Goal: Task Accomplishment & Management: Complete application form

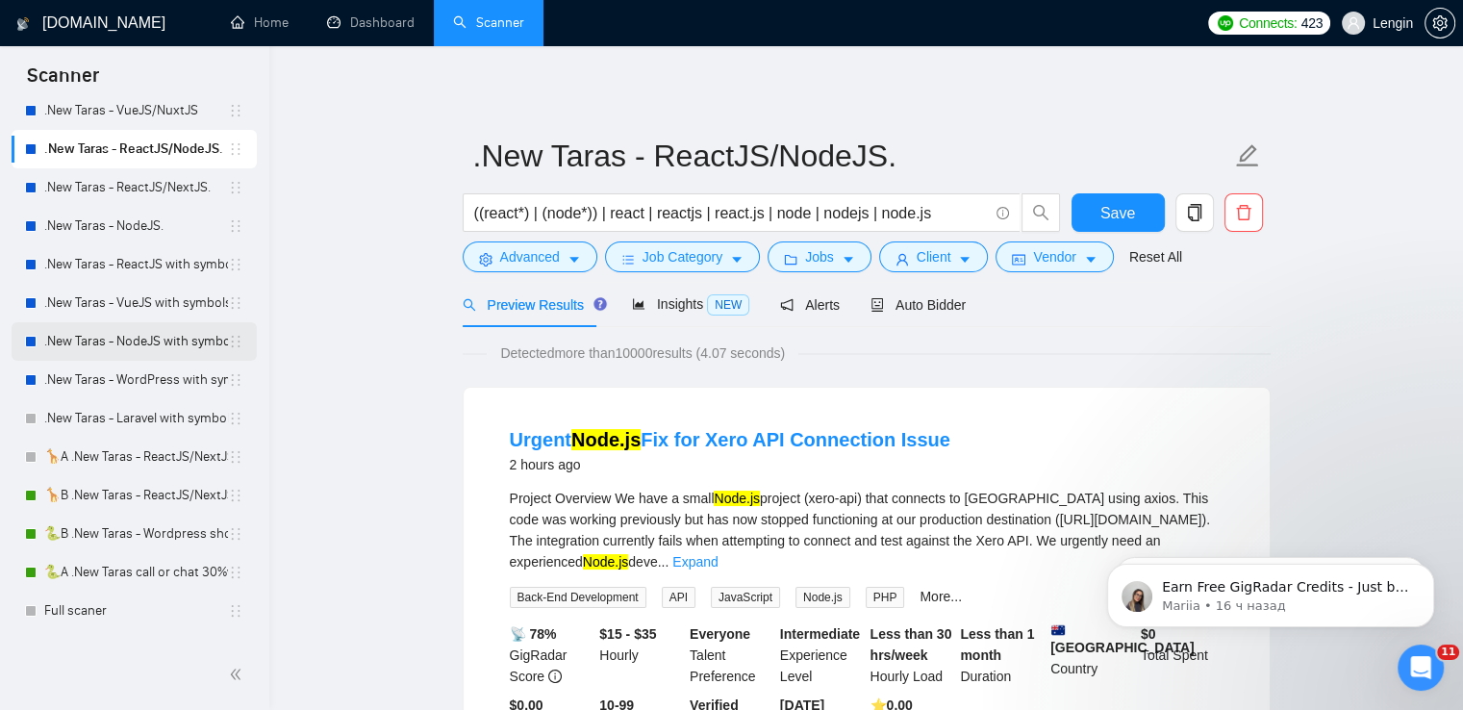
scroll to position [181, 0]
click at [170, 501] on link "🦒B .New Taras - ReactJS/NextJS rel exp 23/04" at bounding box center [136, 494] width 184 height 38
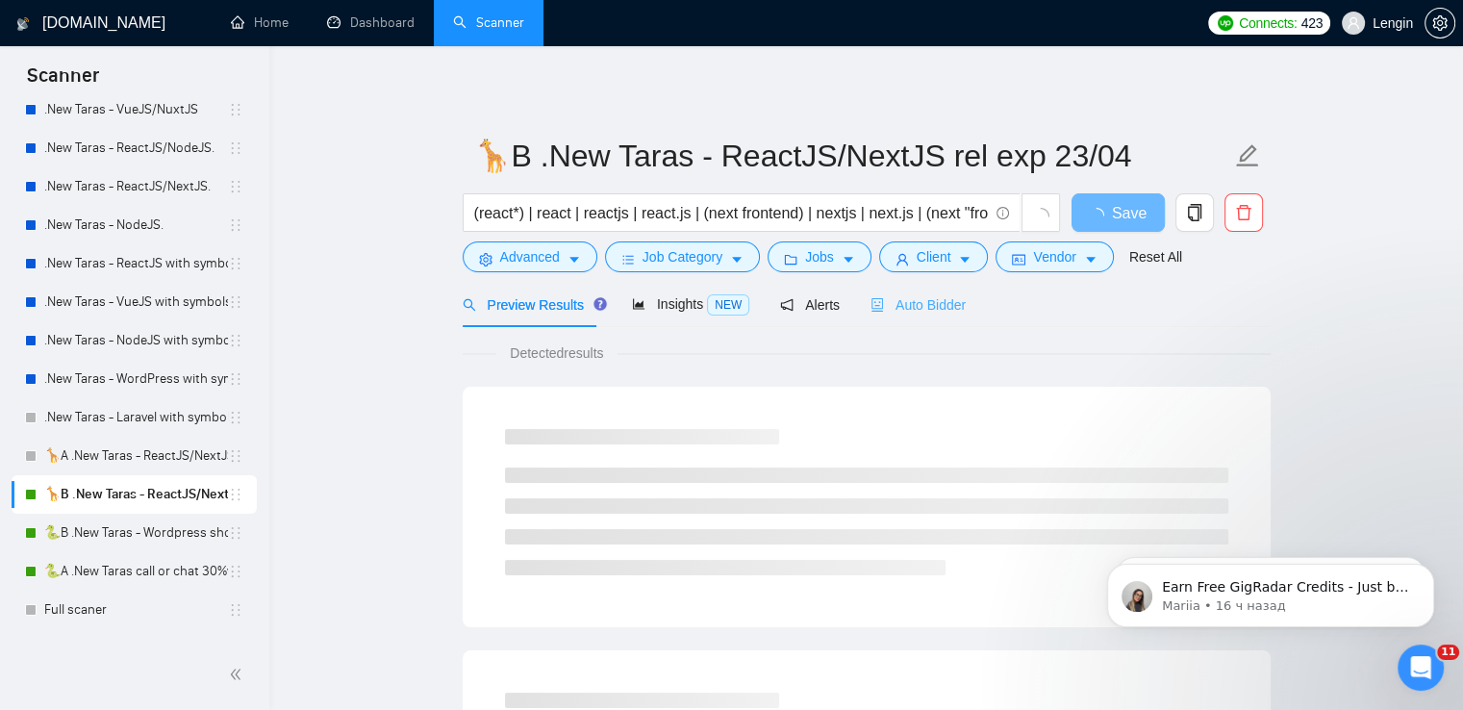
click at [881, 316] on div "Auto Bidder" at bounding box center [918, 304] width 95 height 45
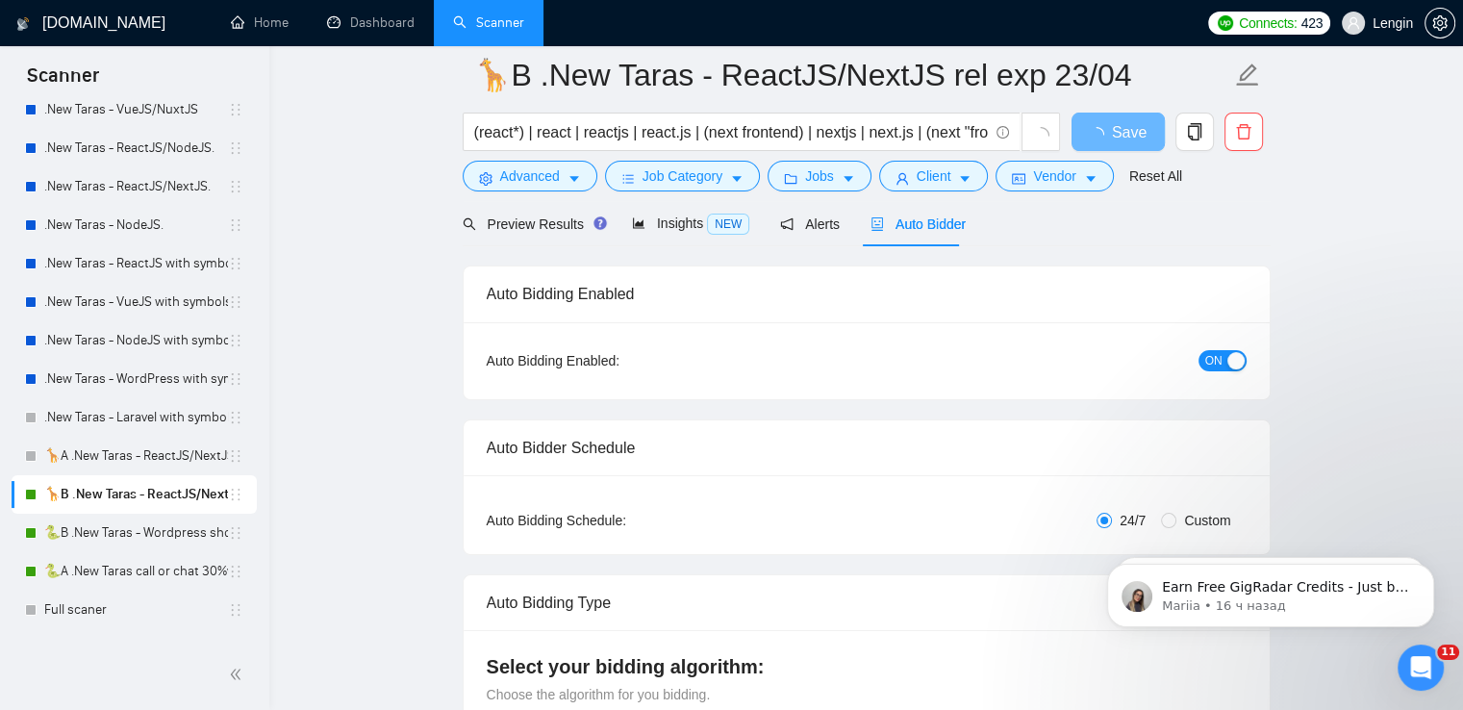
radio input "false"
radio input "true"
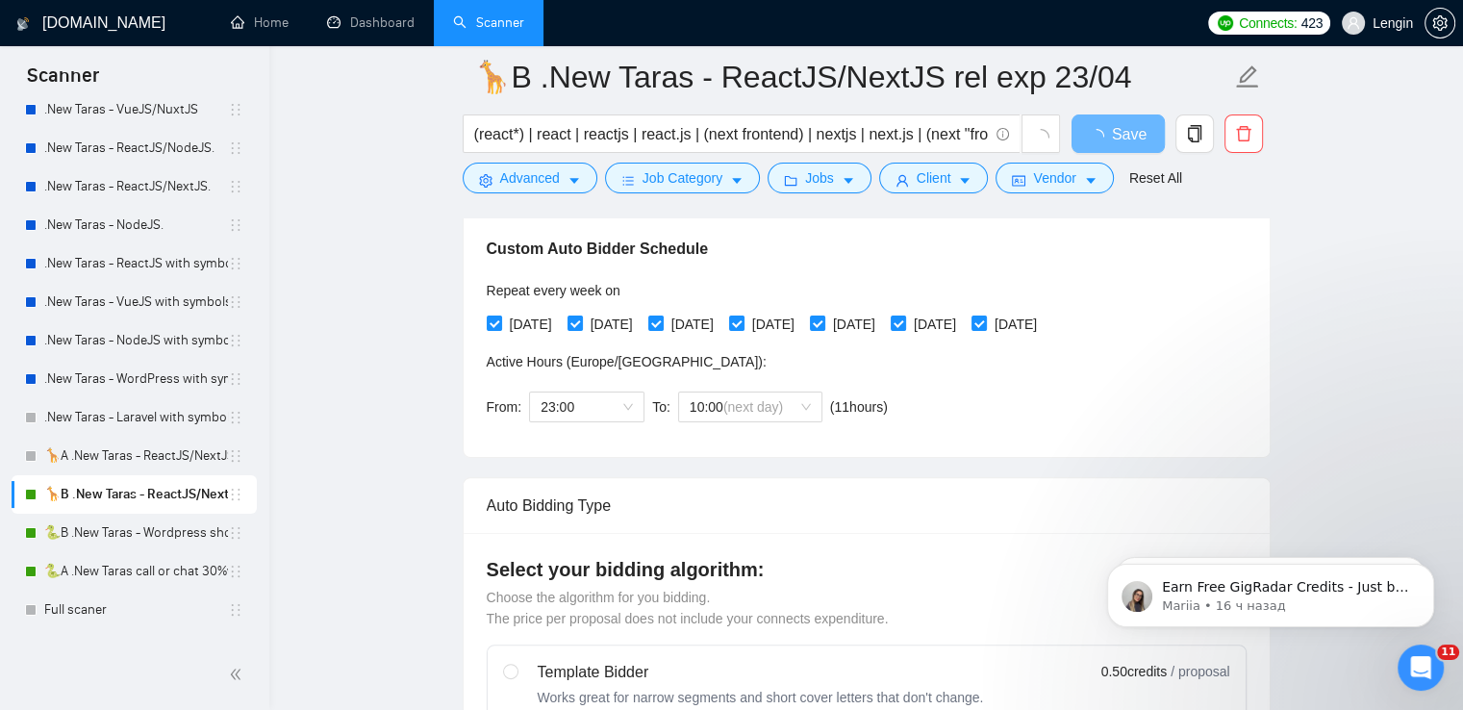
scroll to position [408, 0]
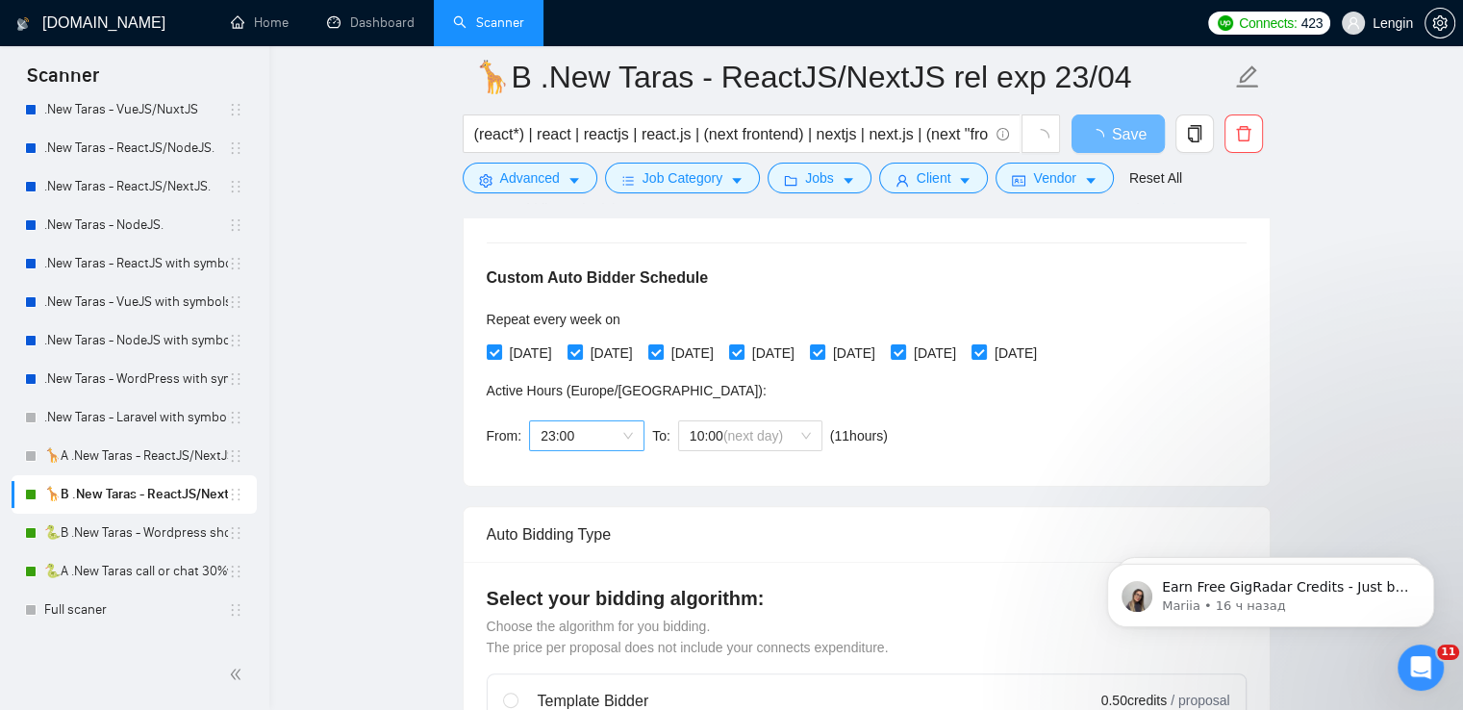
click at [632, 436] on div "23:00" at bounding box center [586, 435] width 115 height 31
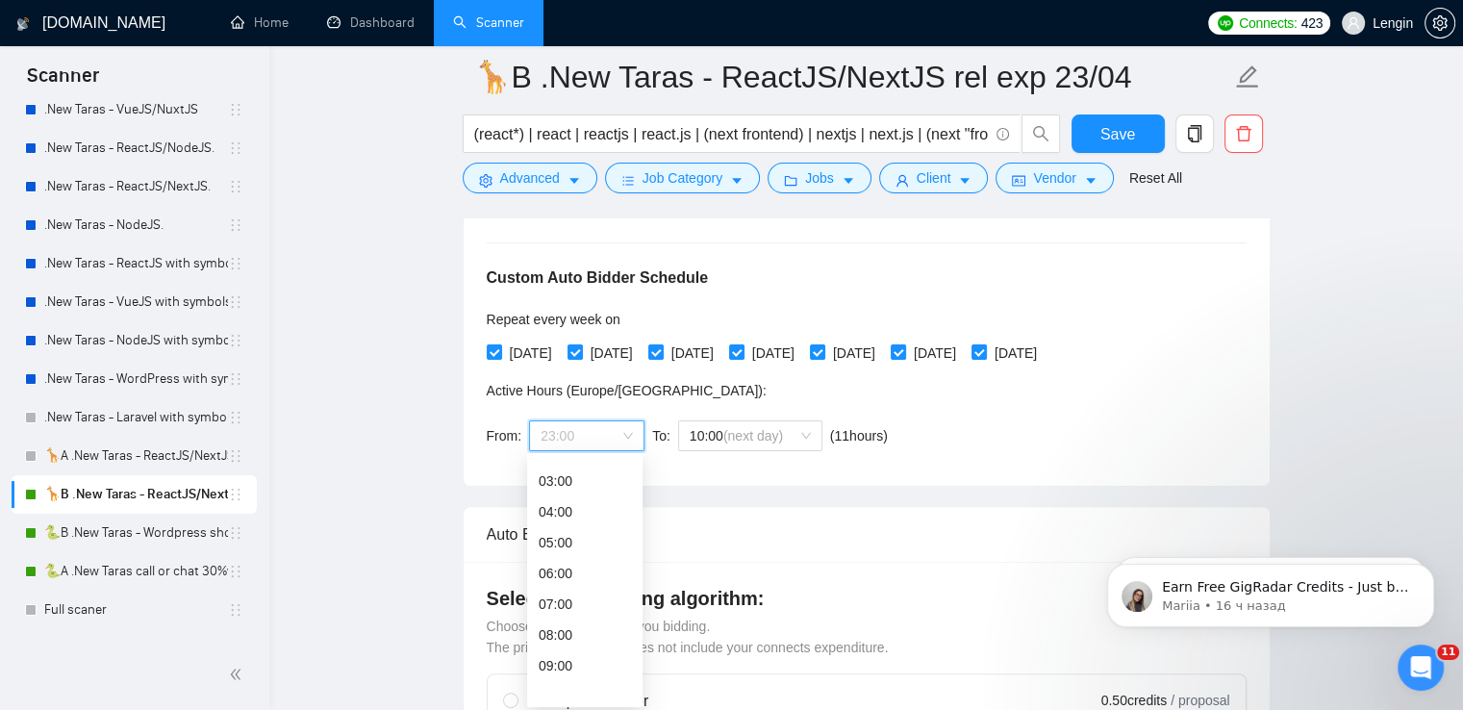
scroll to position [0, 0]
click at [589, 477] on div "00:00" at bounding box center [585, 472] width 92 height 21
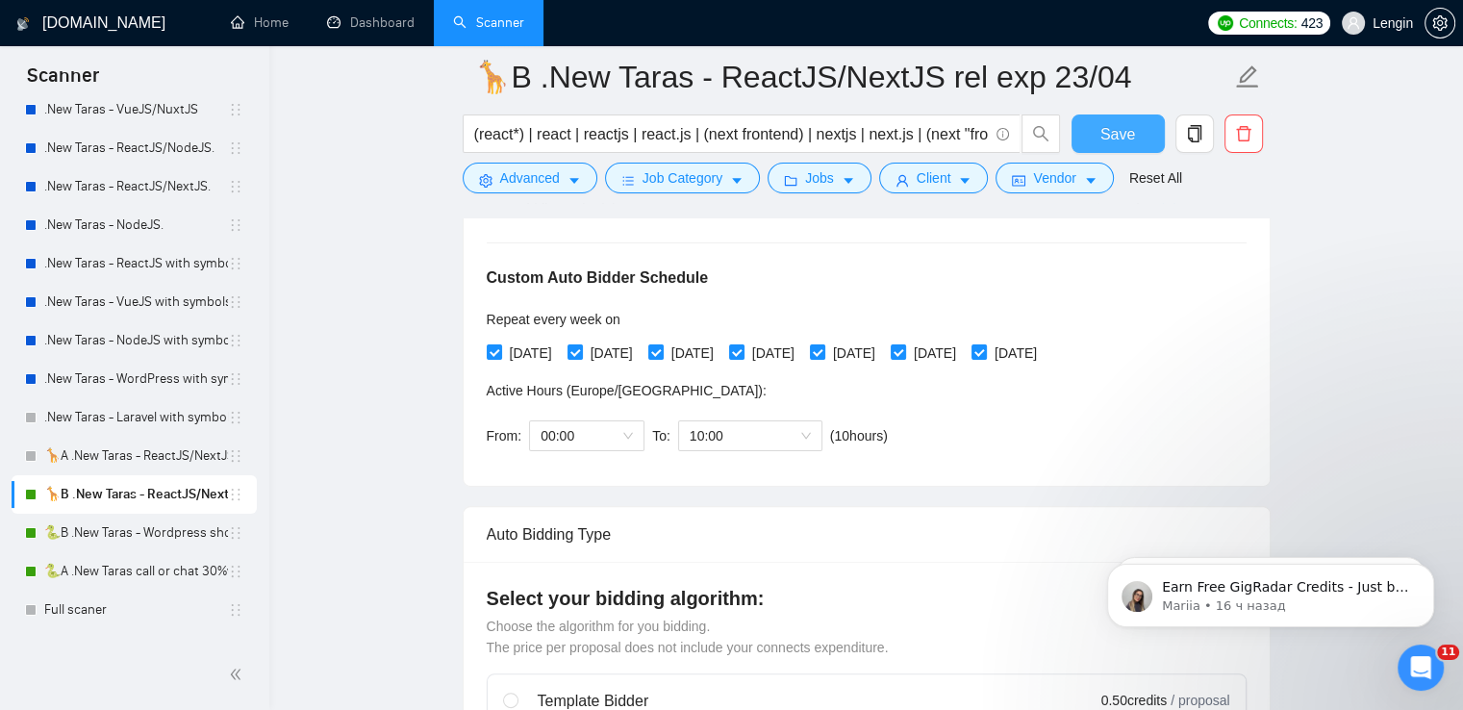
click at [1112, 119] on button "Save" at bounding box center [1118, 133] width 93 height 38
click at [117, 527] on link "🐍B .New Taras - Wordpress short 23/04" at bounding box center [136, 533] width 184 height 38
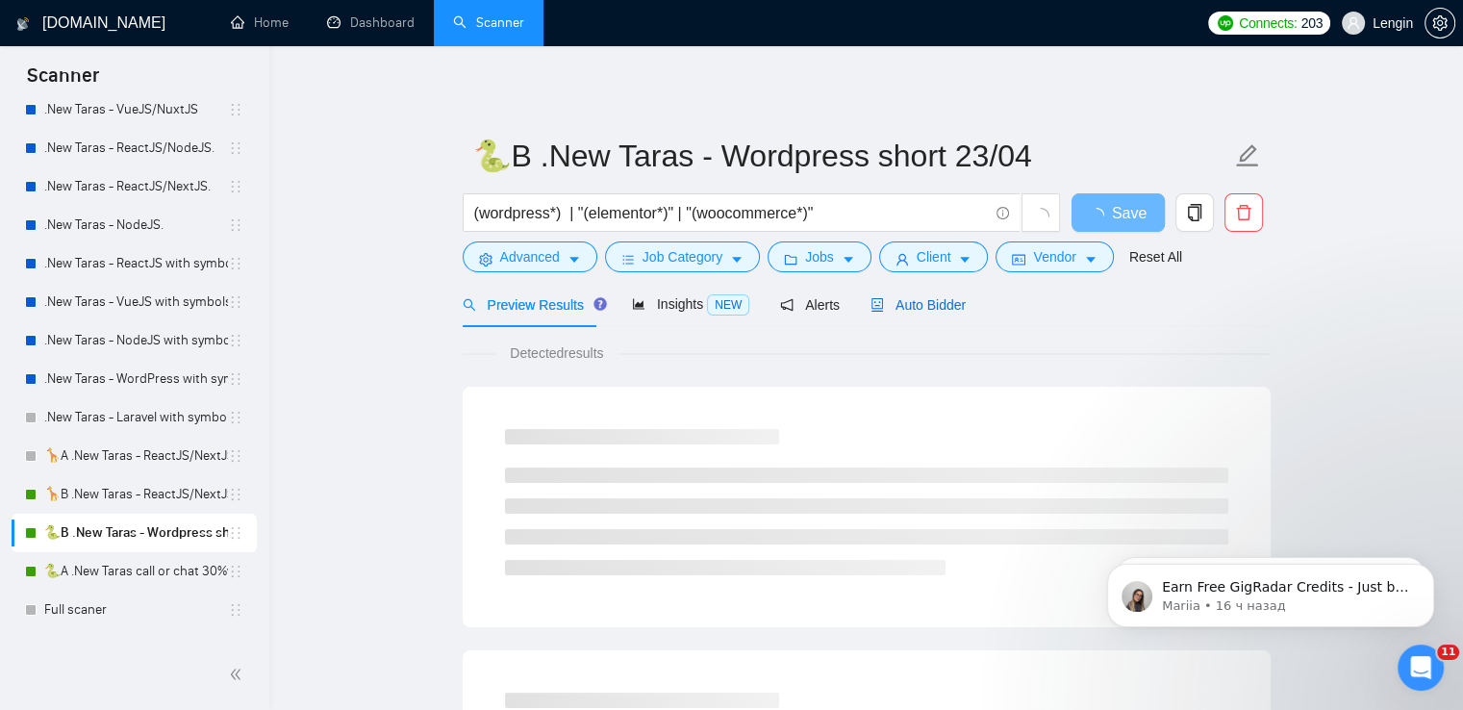
click at [903, 315] on div "Auto Bidder" at bounding box center [918, 304] width 95 height 21
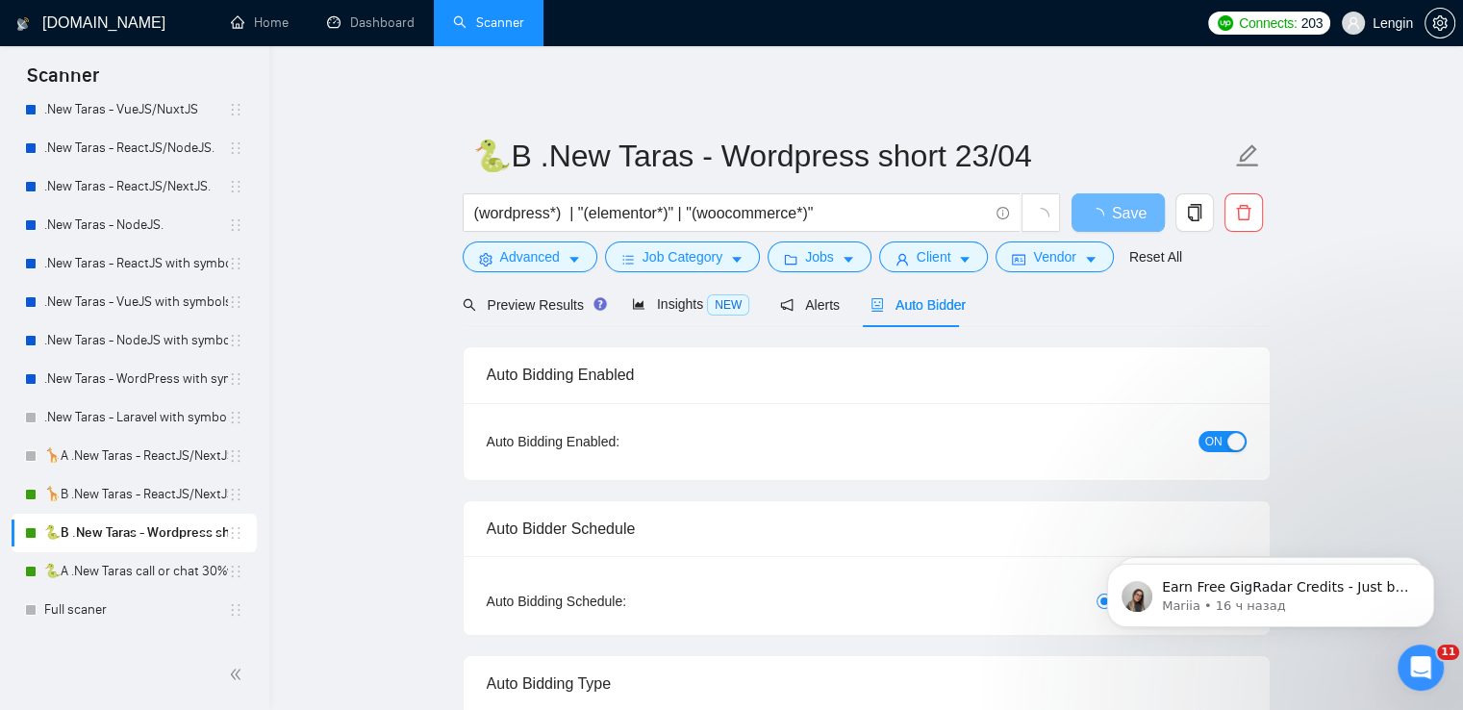
radio input "false"
radio input "true"
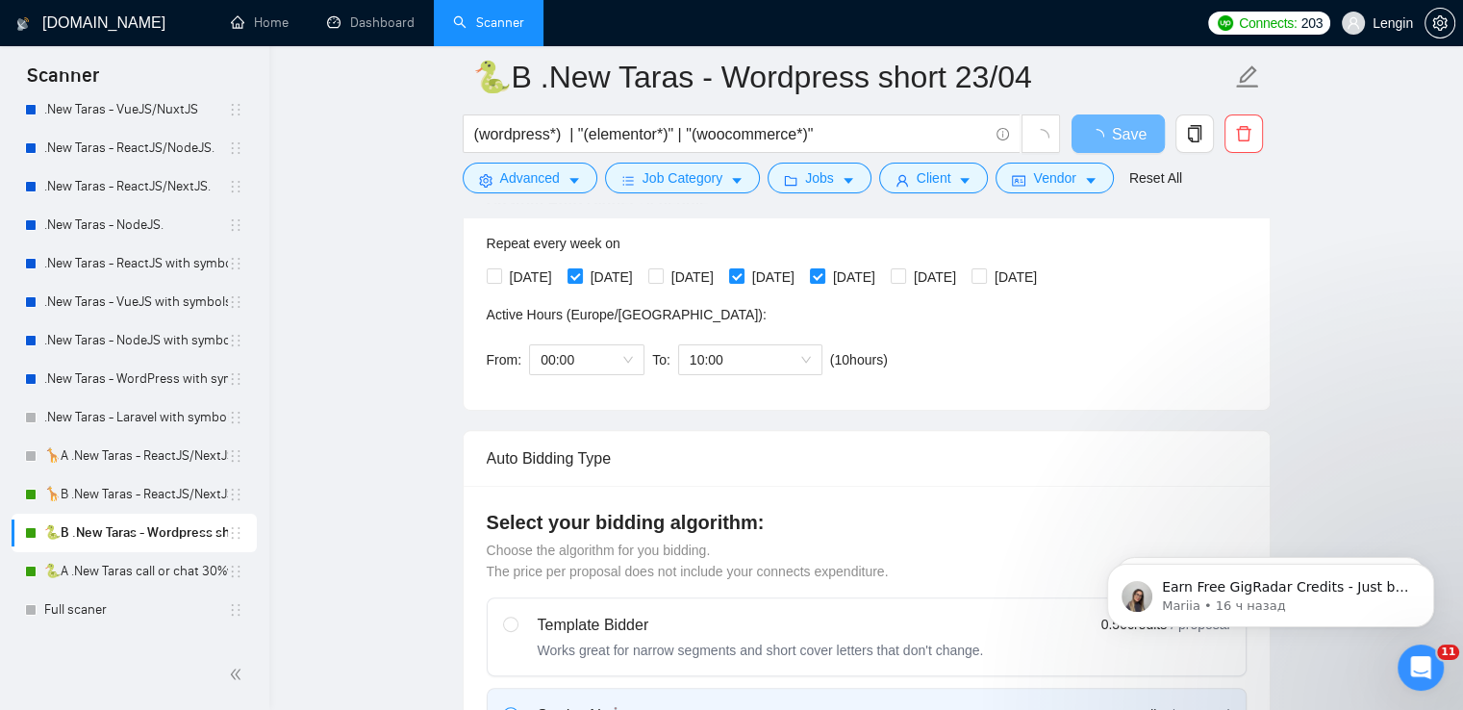
scroll to position [487, 0]
click at [154, 559] on link "🐍A .New Taras call or chat 30%view 0 reply 23/04" at bounding box center [136, 571] width 184 height 38
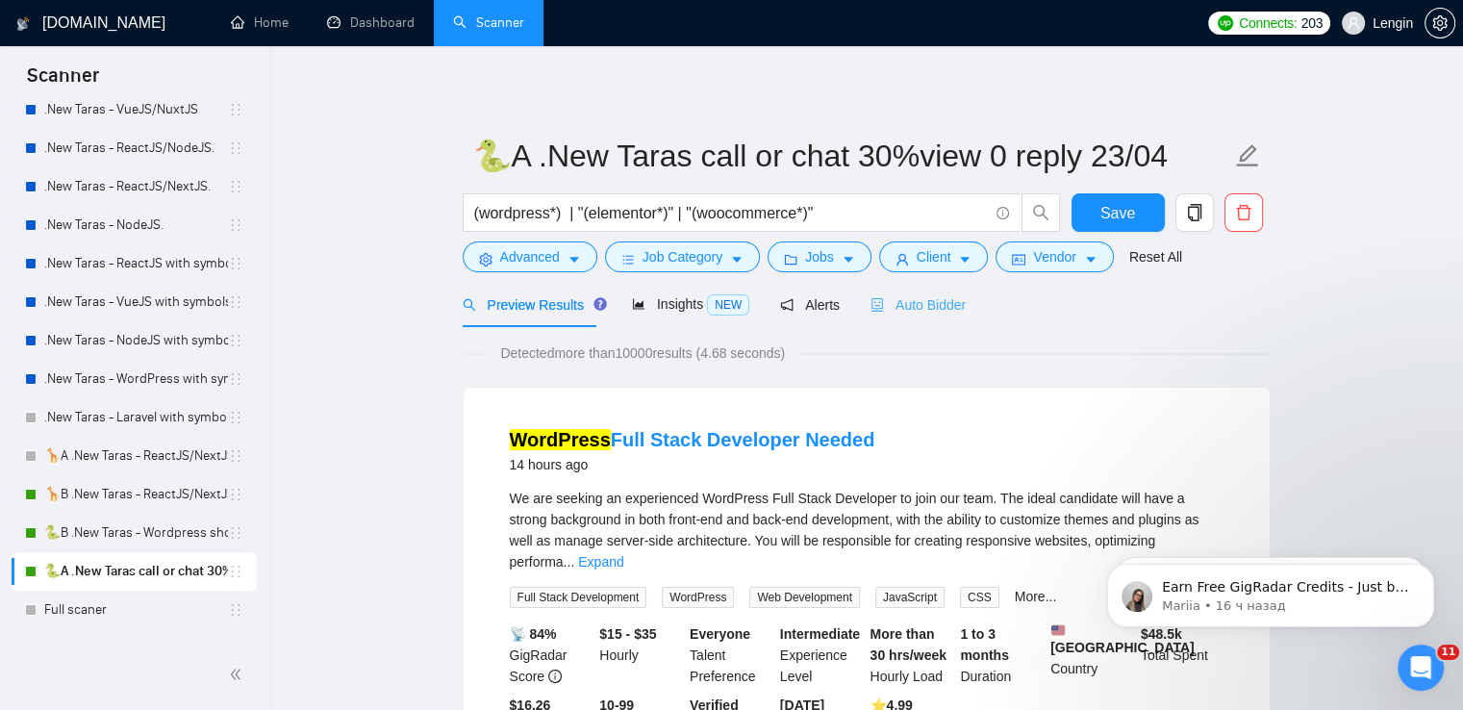
click at [907, 319] on div "Auto Bidder" at bounding box center [918, 304] width 95 height 45
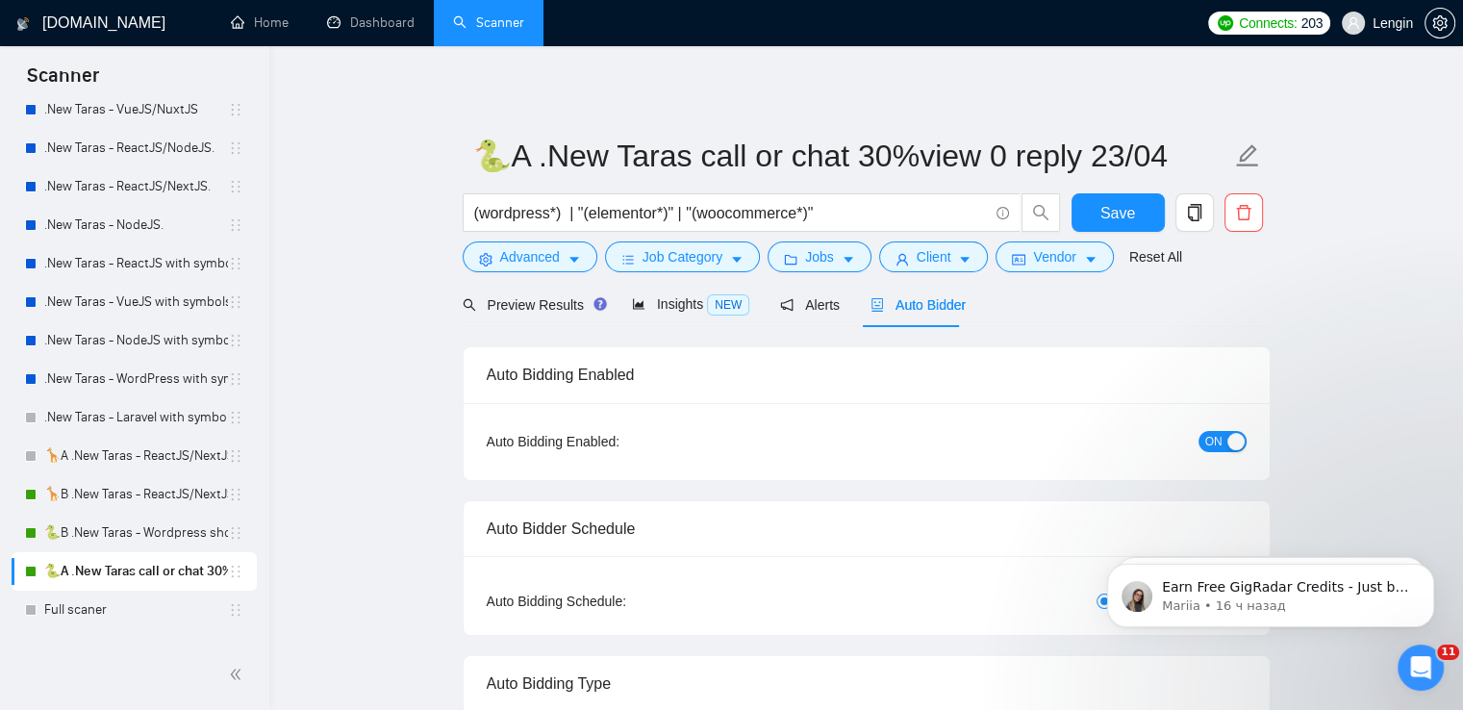
radio input "false"
radio input "true"
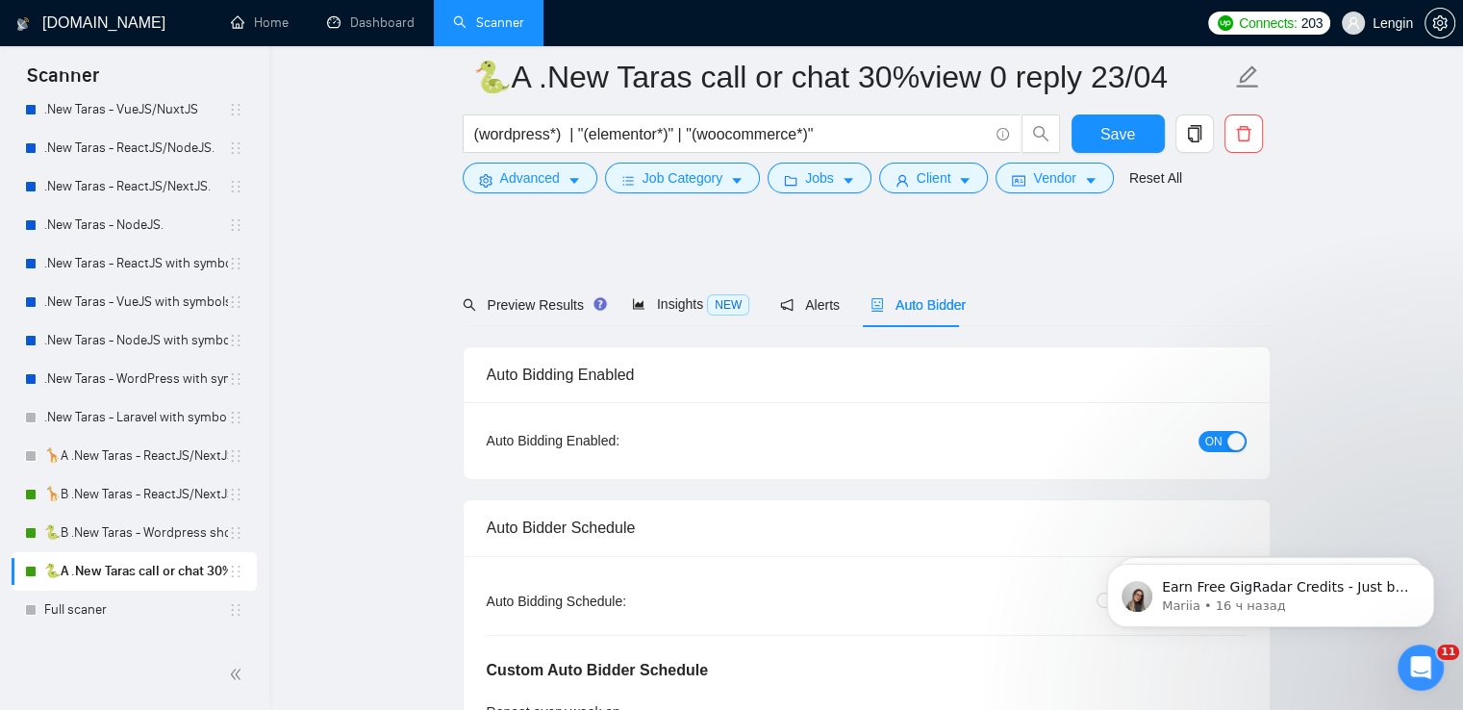
scroll to position [406, 0]
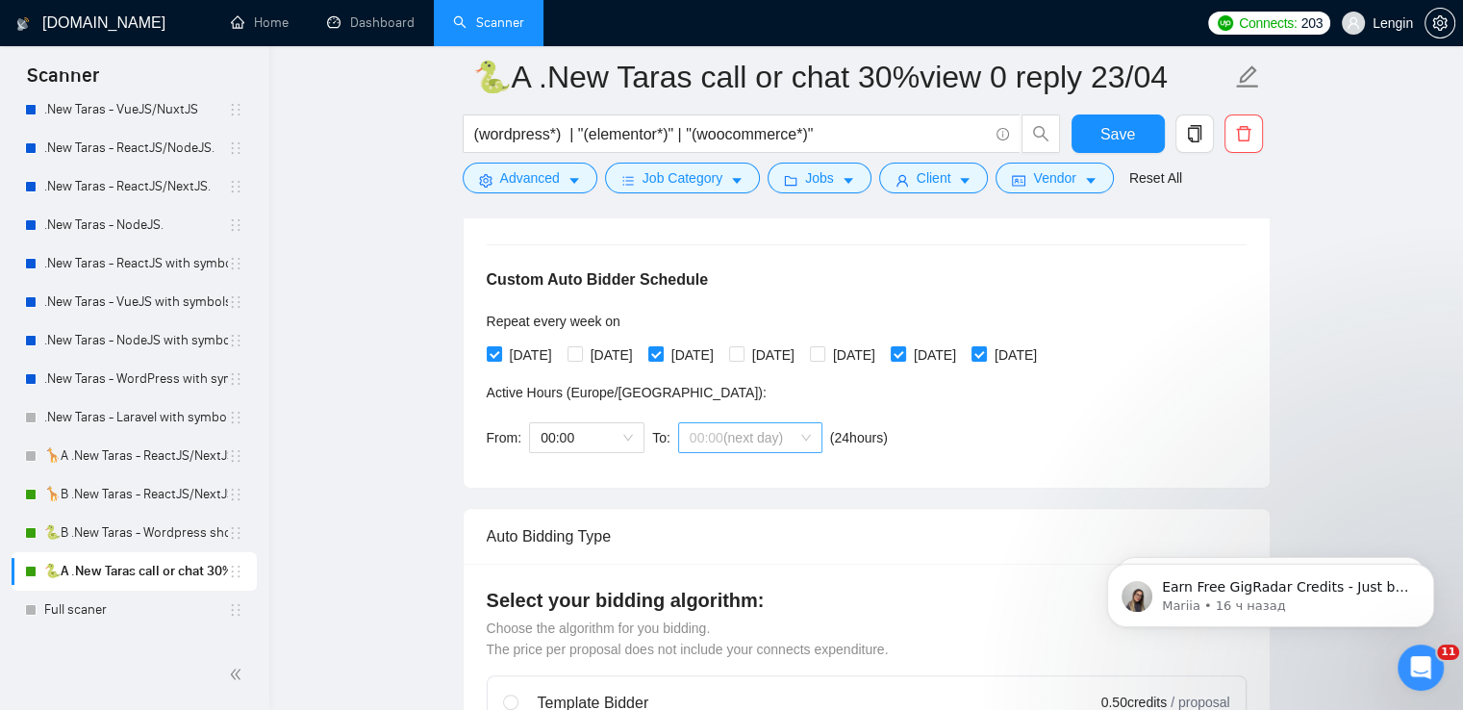
click at [808, 438] on div "00:00 (next day)" at bounding box center [750, 437] width 144 height 31
click at [711, 614] on div "10:00" at bounding box center [746, 623] width 121 height 21
click at [1124, 125] on span "Save" at bounding box center [1117, 134] width 35 height 24
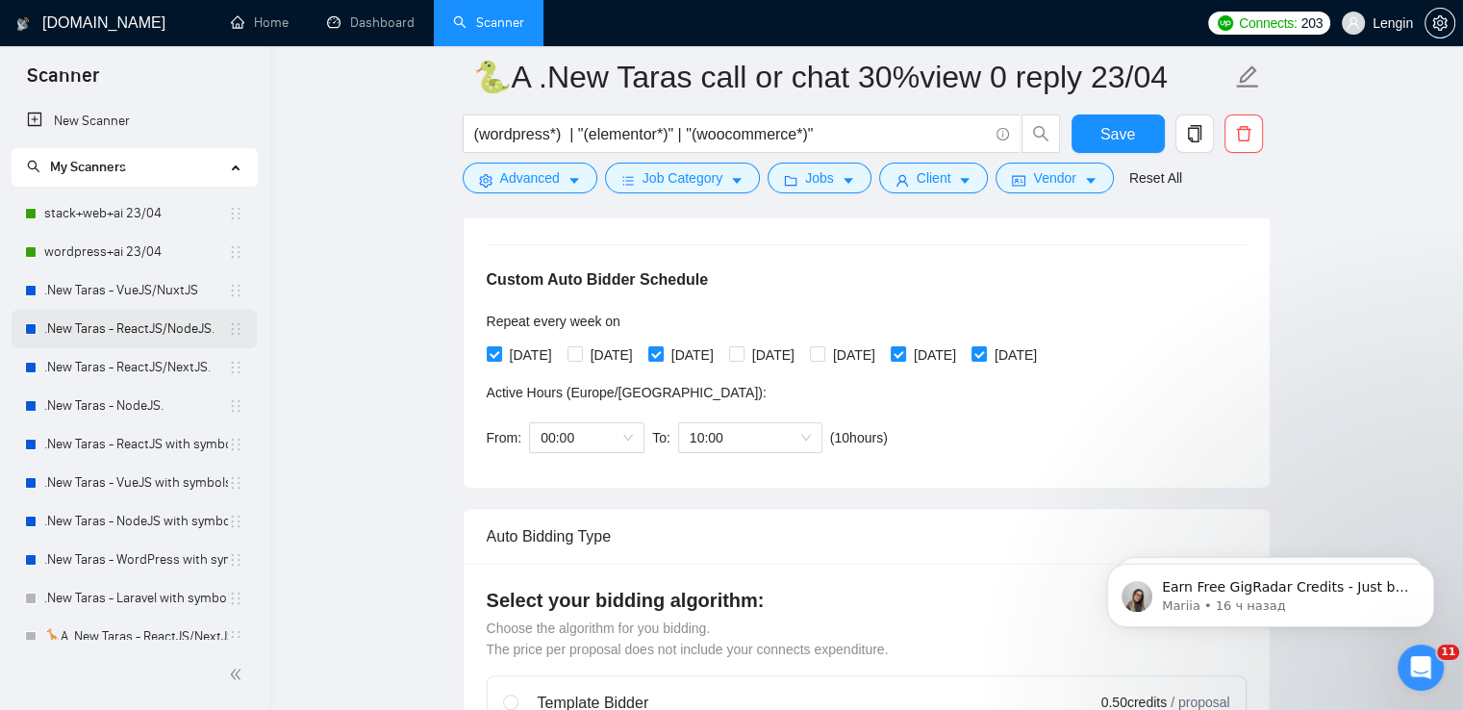
click at [127, 338] on link ".New Taras - ReactJS/NodeJS." at bounding box center [136, 329] width 184 height 38
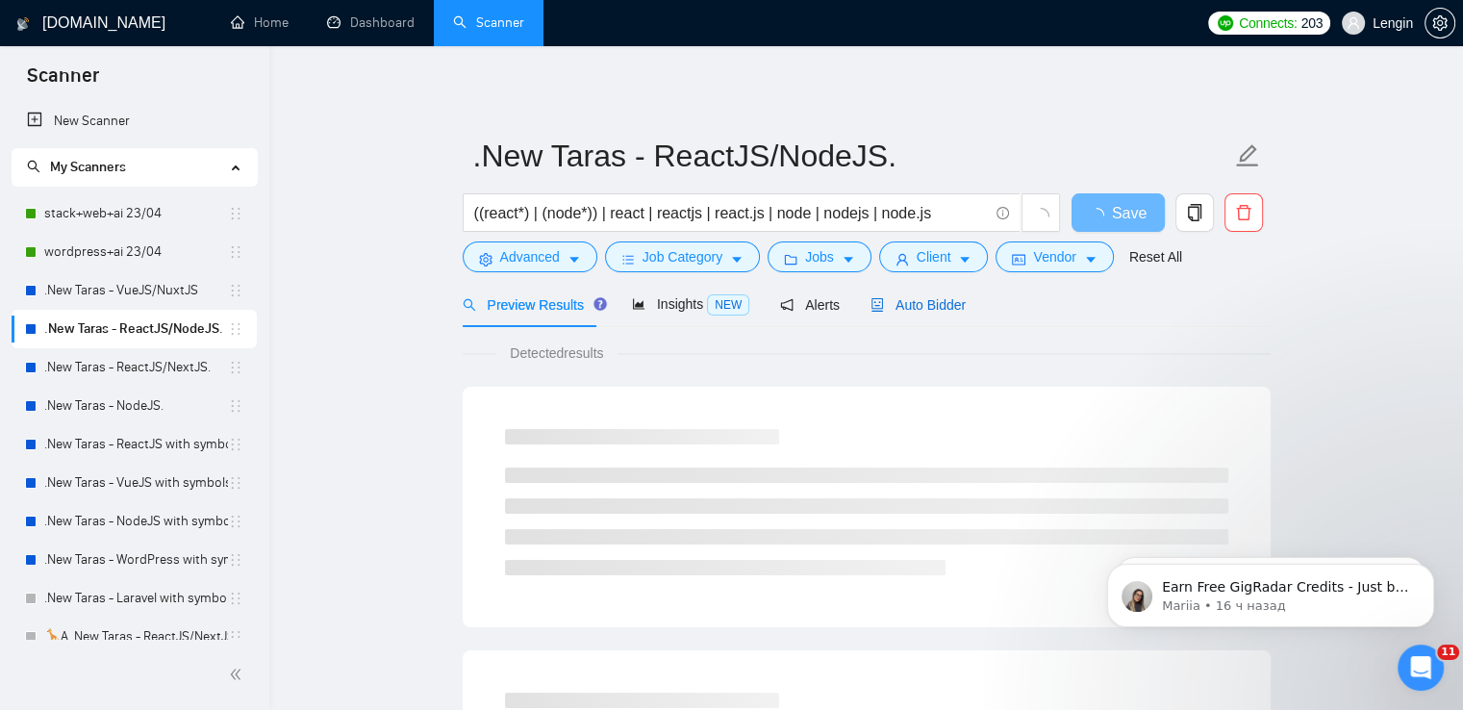
click at [912, 297] on span "Auto Bidder" at bounding box center [918, 304] width 95 height 15
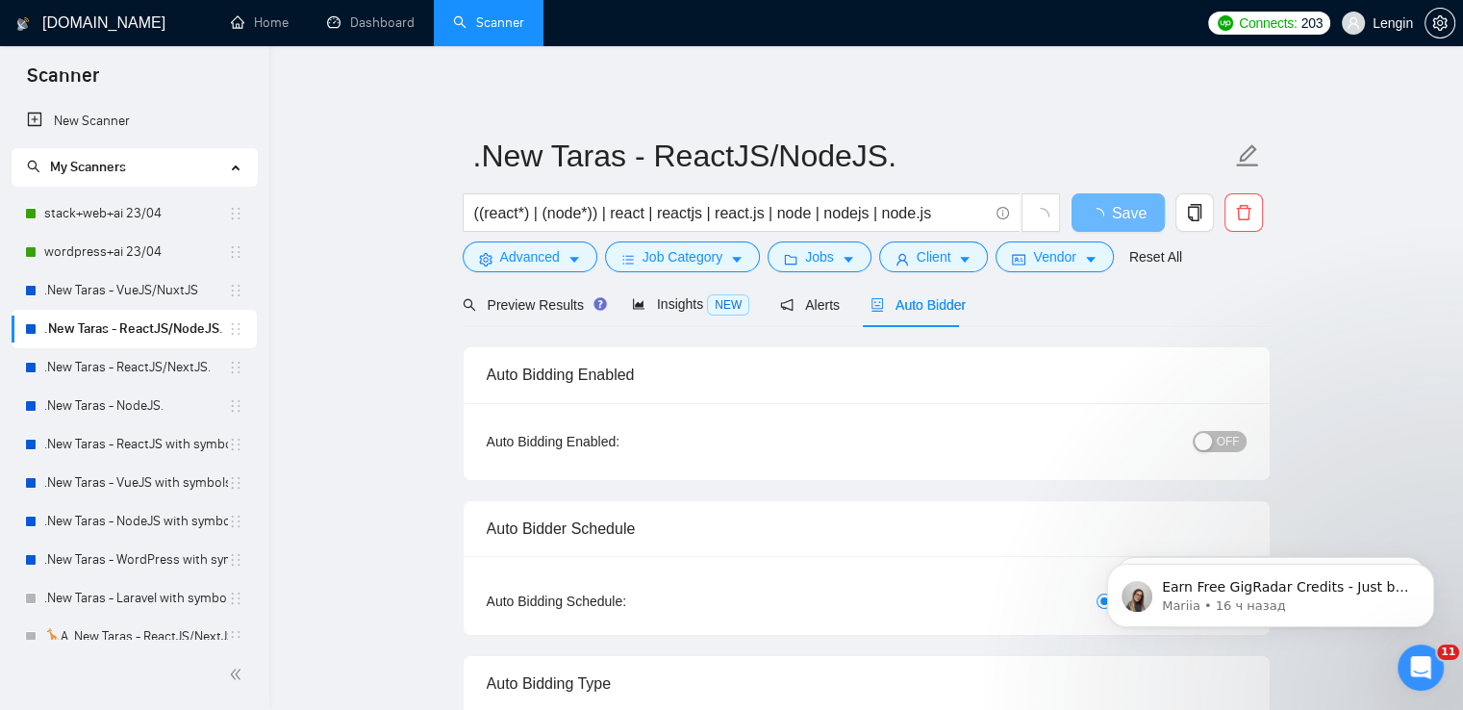
radio input "false"
radio input "true"
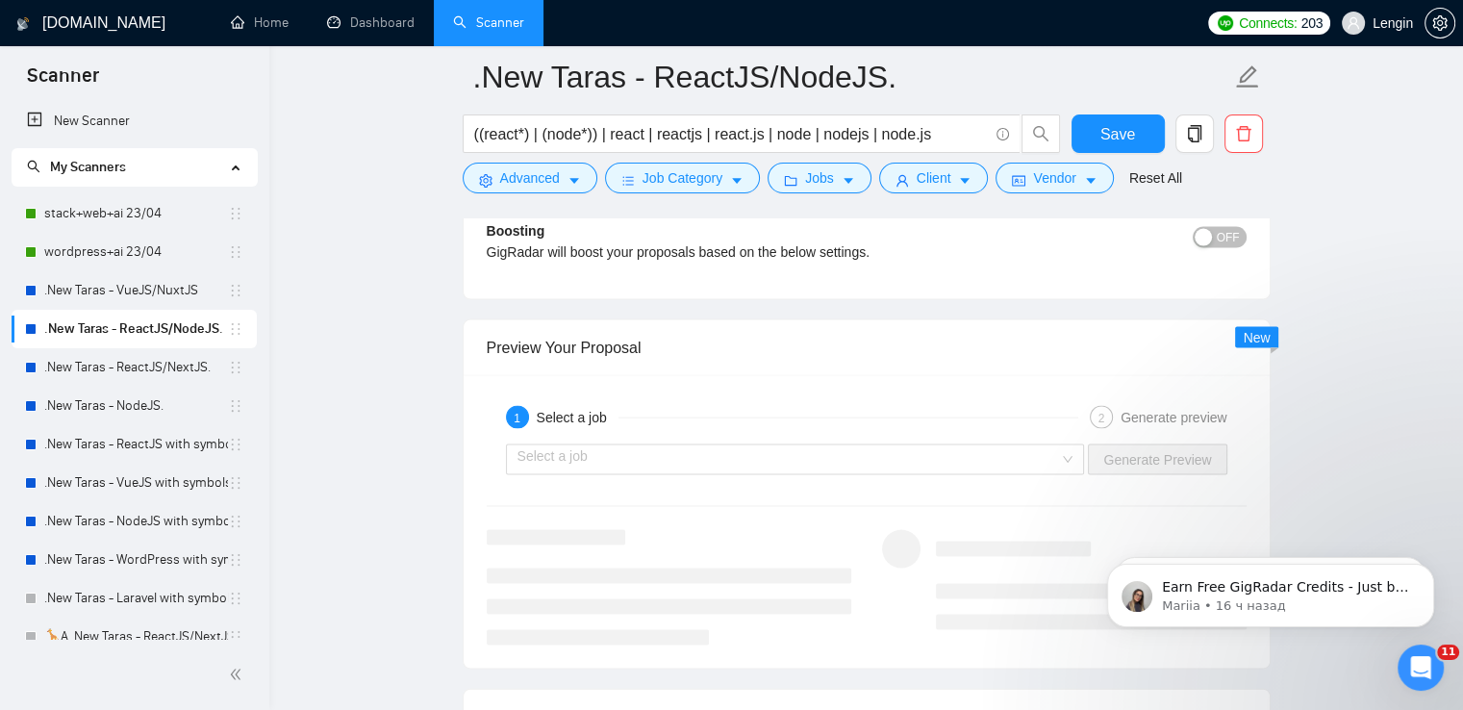
scroll to position [3900, 0]
click at [1066, 458] on div "Select a job" at bounding box center [795, 458] width 579 height 31
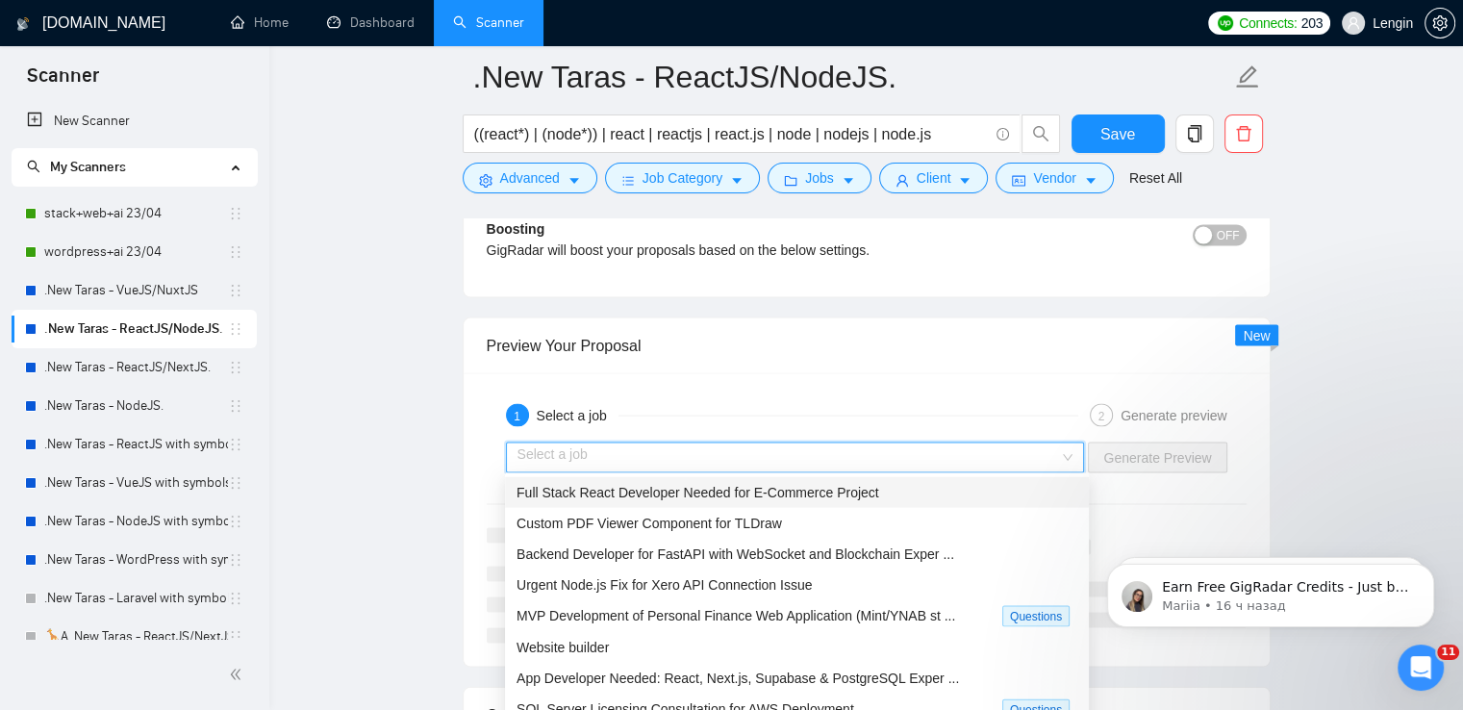
click at [783, 490] on span "Full Stack React Developer Needed for E-Commerce Project" at bounding box center [698, 492] width 363 height 15
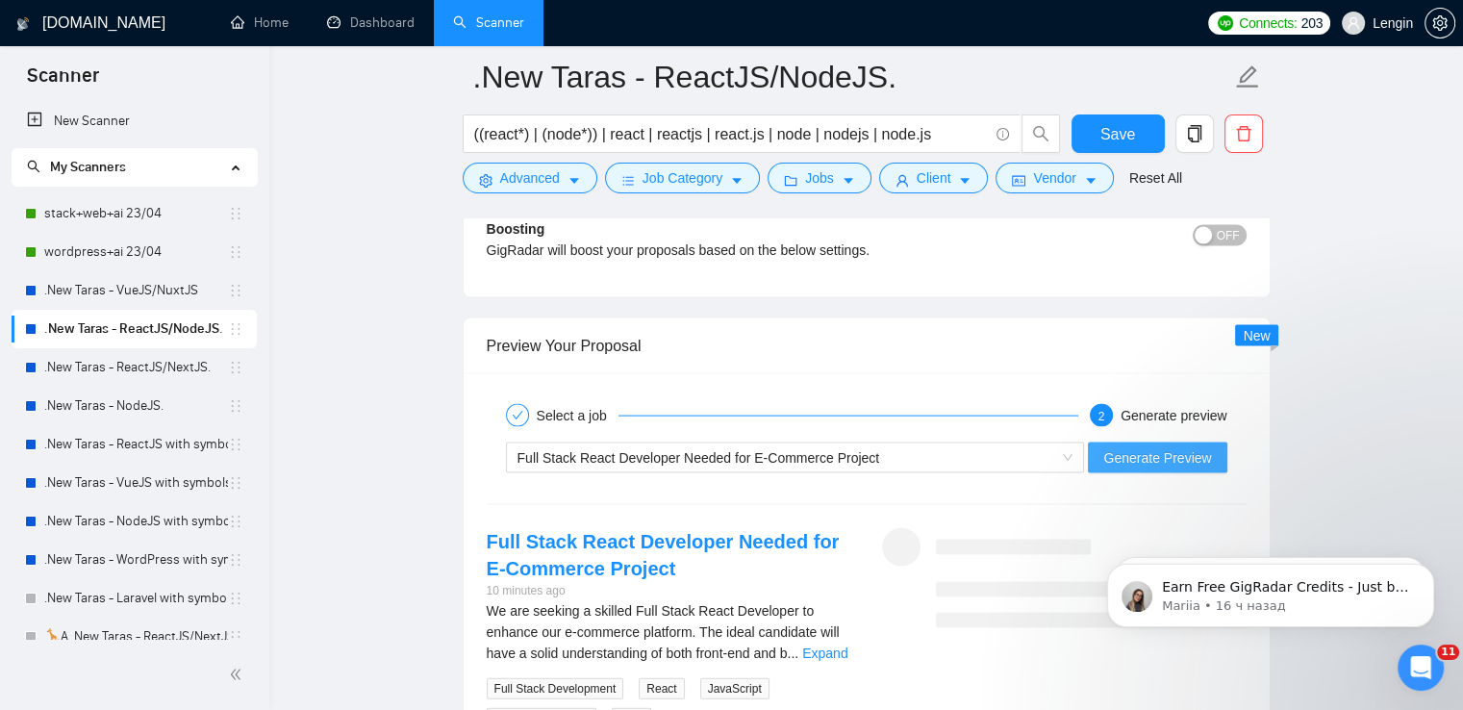
click at [1166, 451] on span "Generate Preview" at bounding box center [1157, 457] width 108 height 21
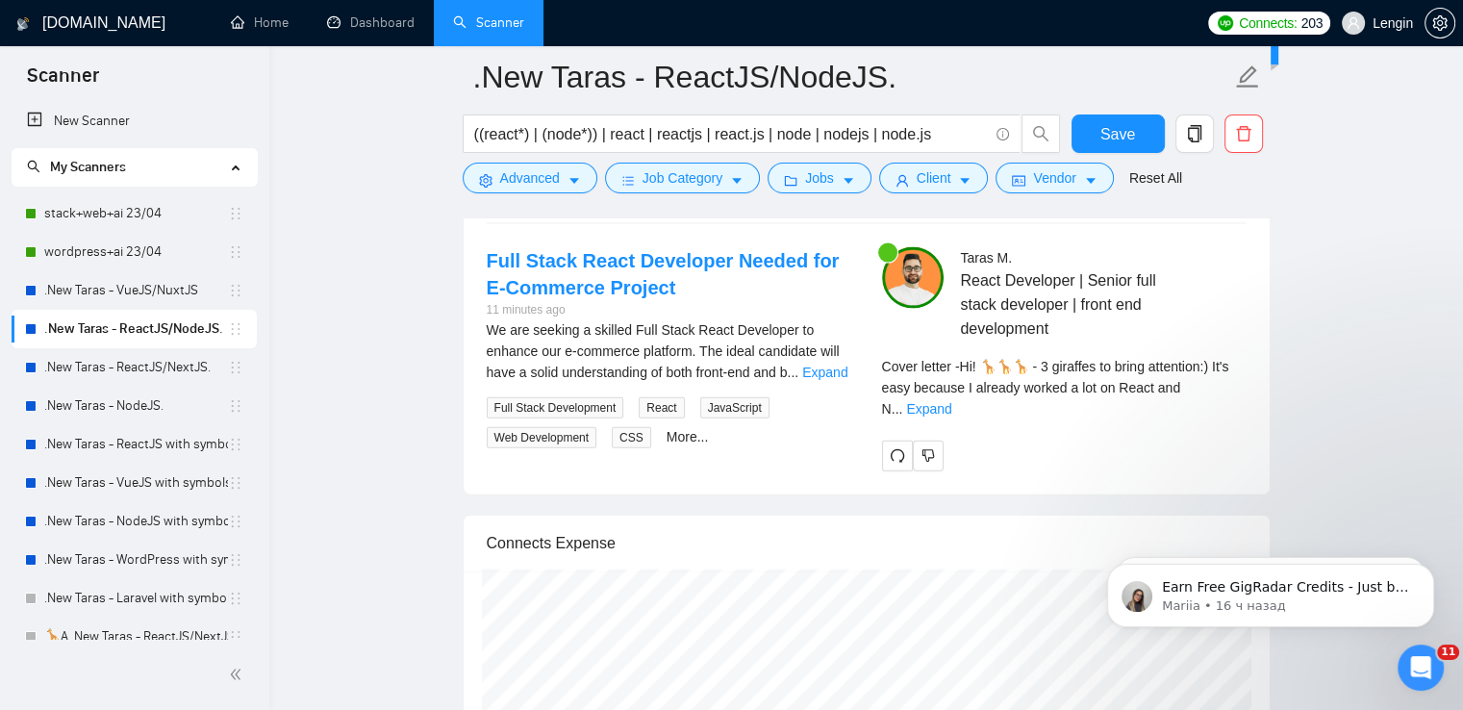
scroll to position [4183, 0]
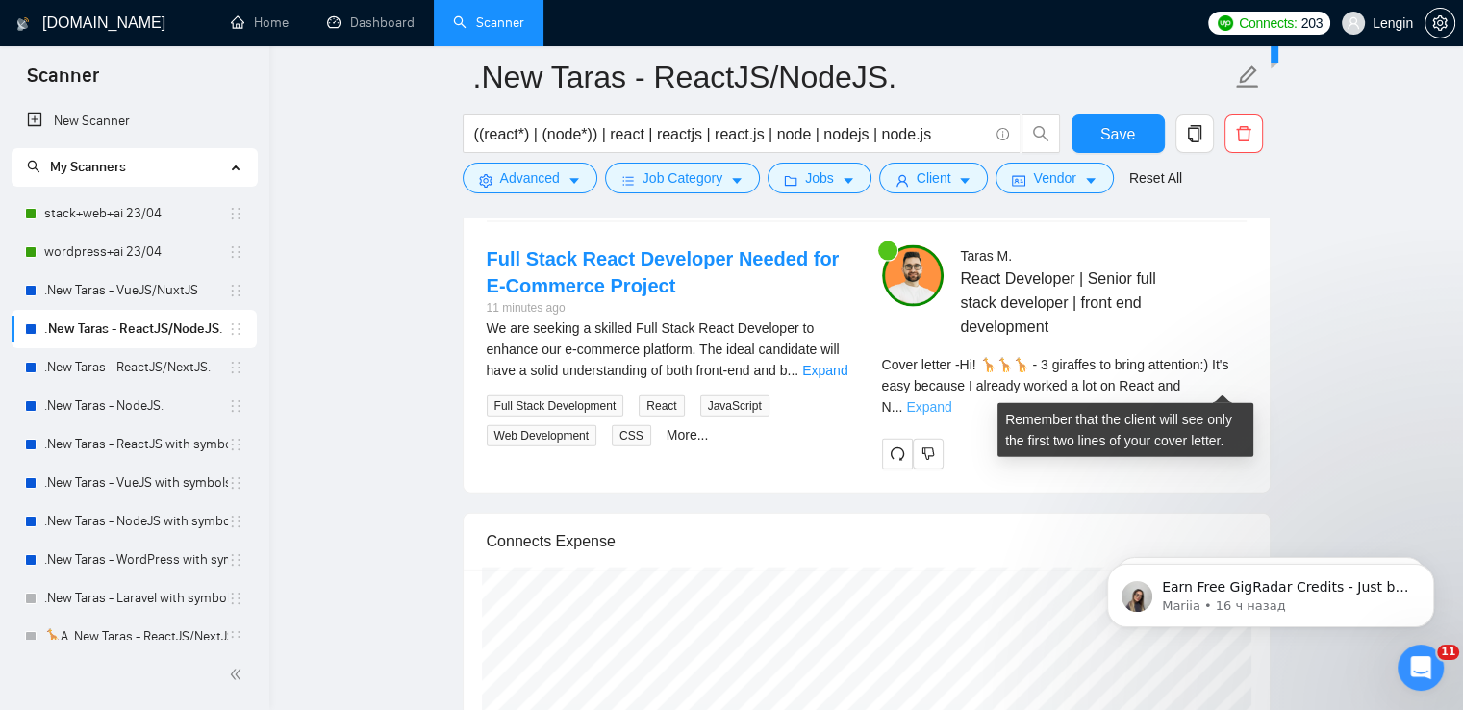
click at [951, 399] on link "Expand" at bounding box center [928, 406] width 45 height 15
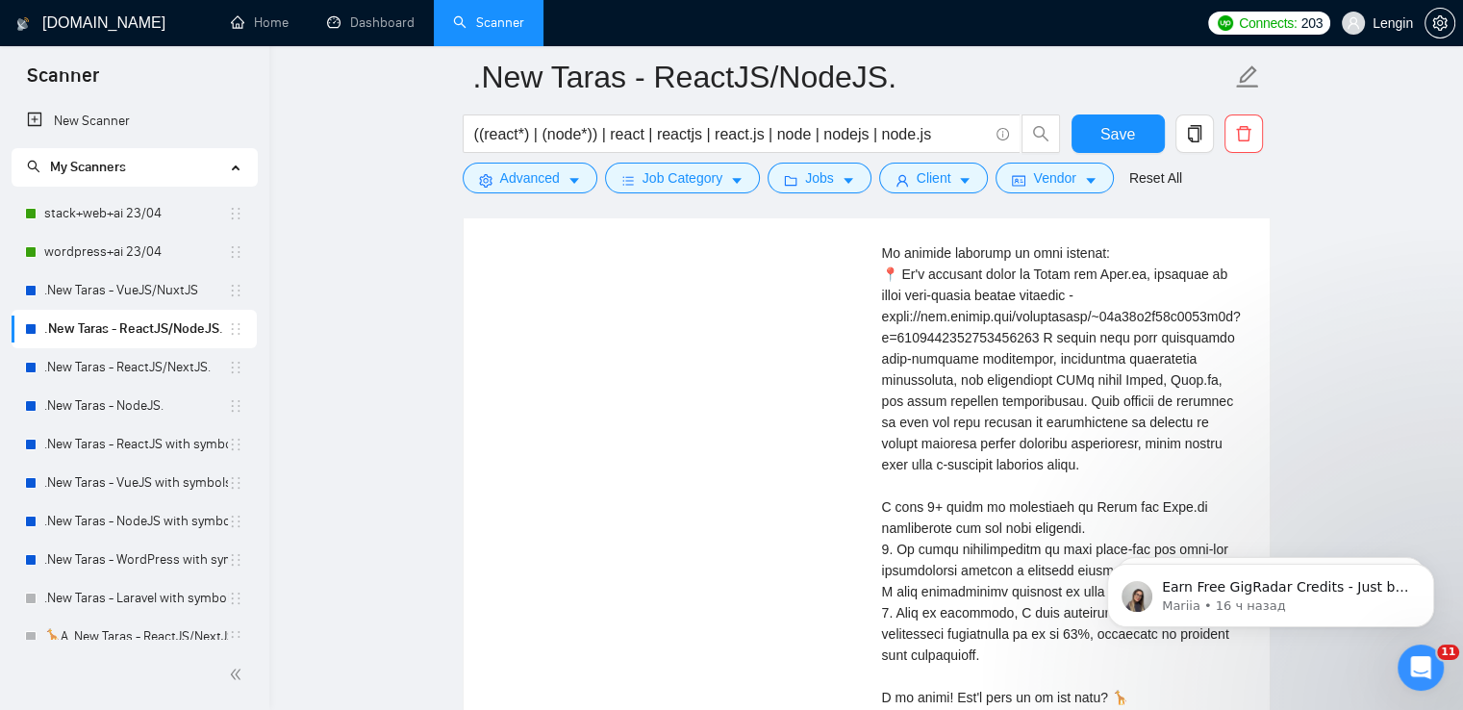
scroll to position [4505, 0]
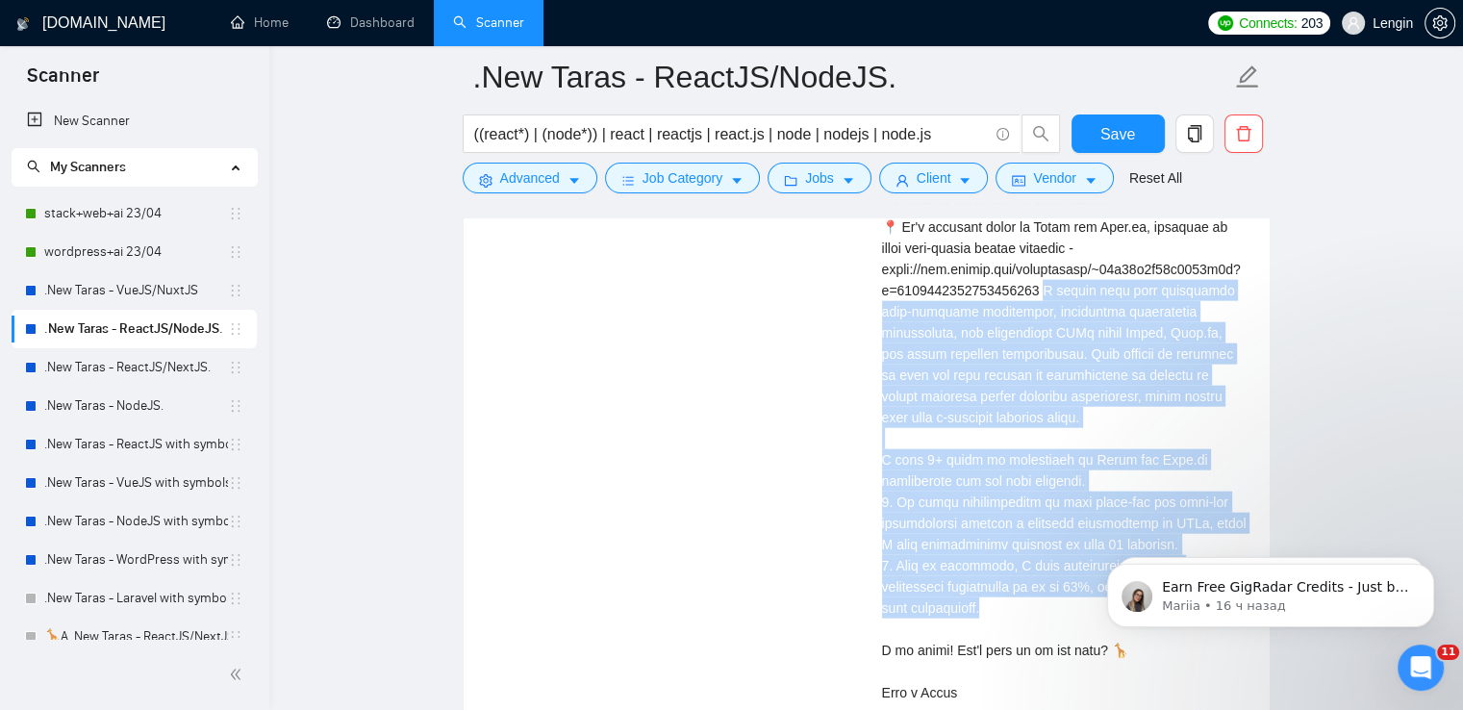
drag, startPoint x: 1047, startPoint y: 292, endPoint x: 1004, endPoint y: 605, distance: 315.5
click at [1004, 605] on div "Cover letter" at bounding box center [1064, 375] width 365 height 656
copy div "rked here with developing user-friendly interfaces, optimizing application perf…"
click at [164, 381] on link ".New Taras - ReactJS/NextJS." at bounding box center [136, 367] width 184 height 38
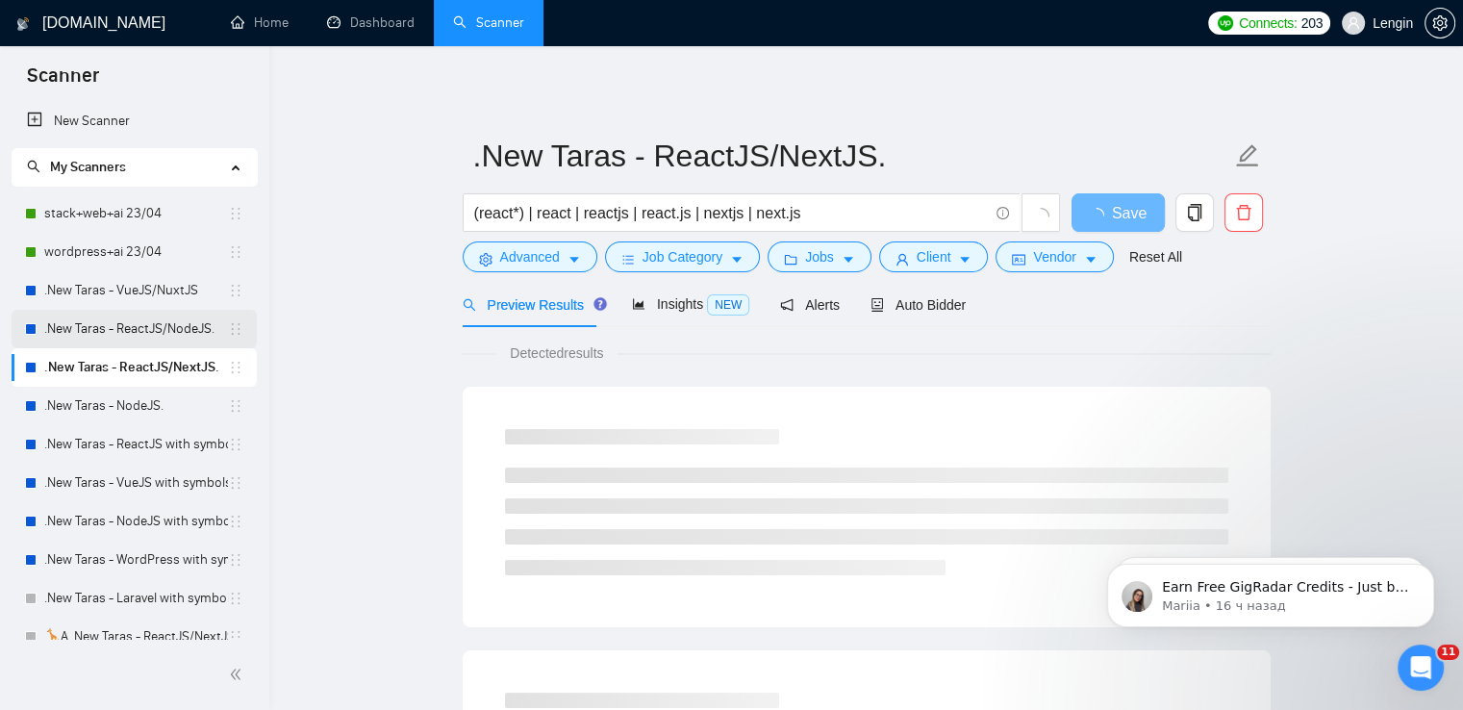
click at [89, 332] on link ".New Taras - ReactJS/NodeJS." at bounding box center [136, 329] width 184 height 38
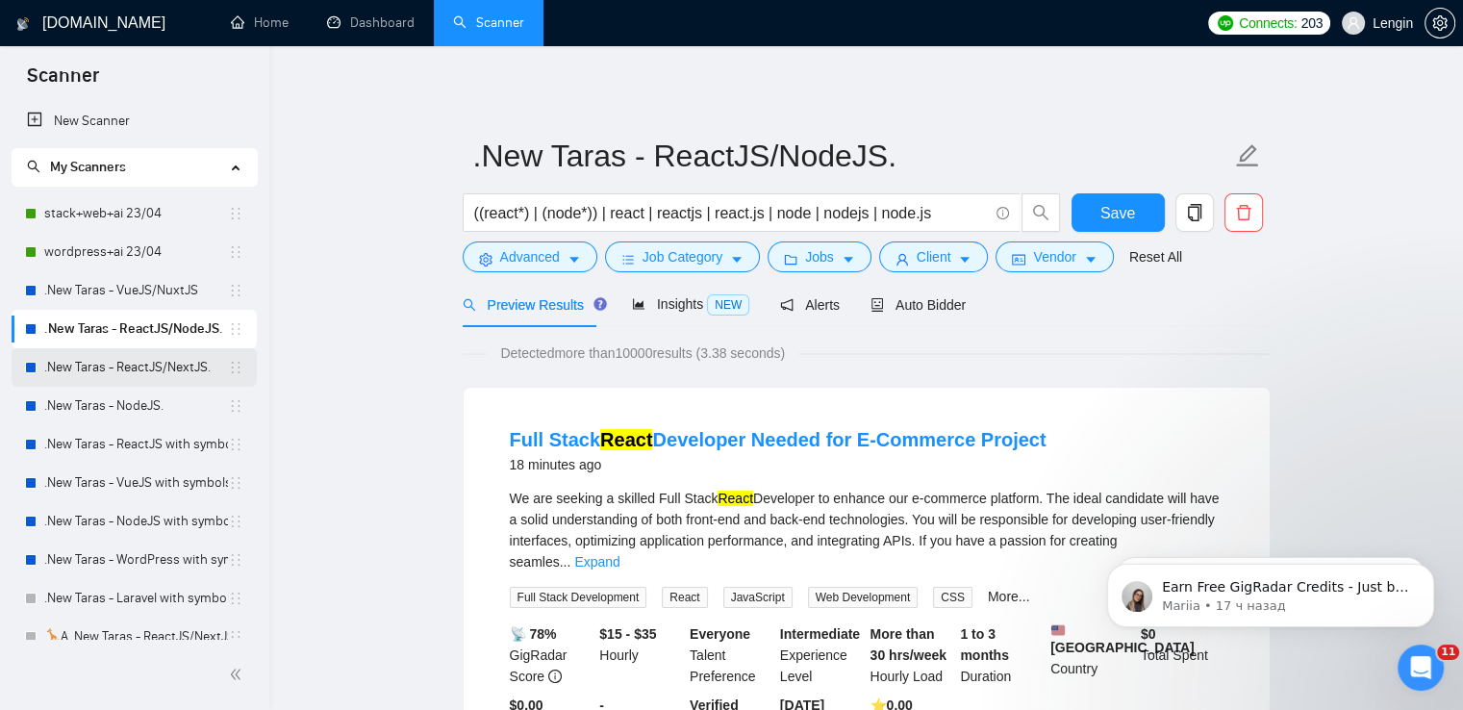
click at [185, 366] on link ".New Taras - ReactJS/NextJS." at bounding box center [136, 367] width 184 height 38
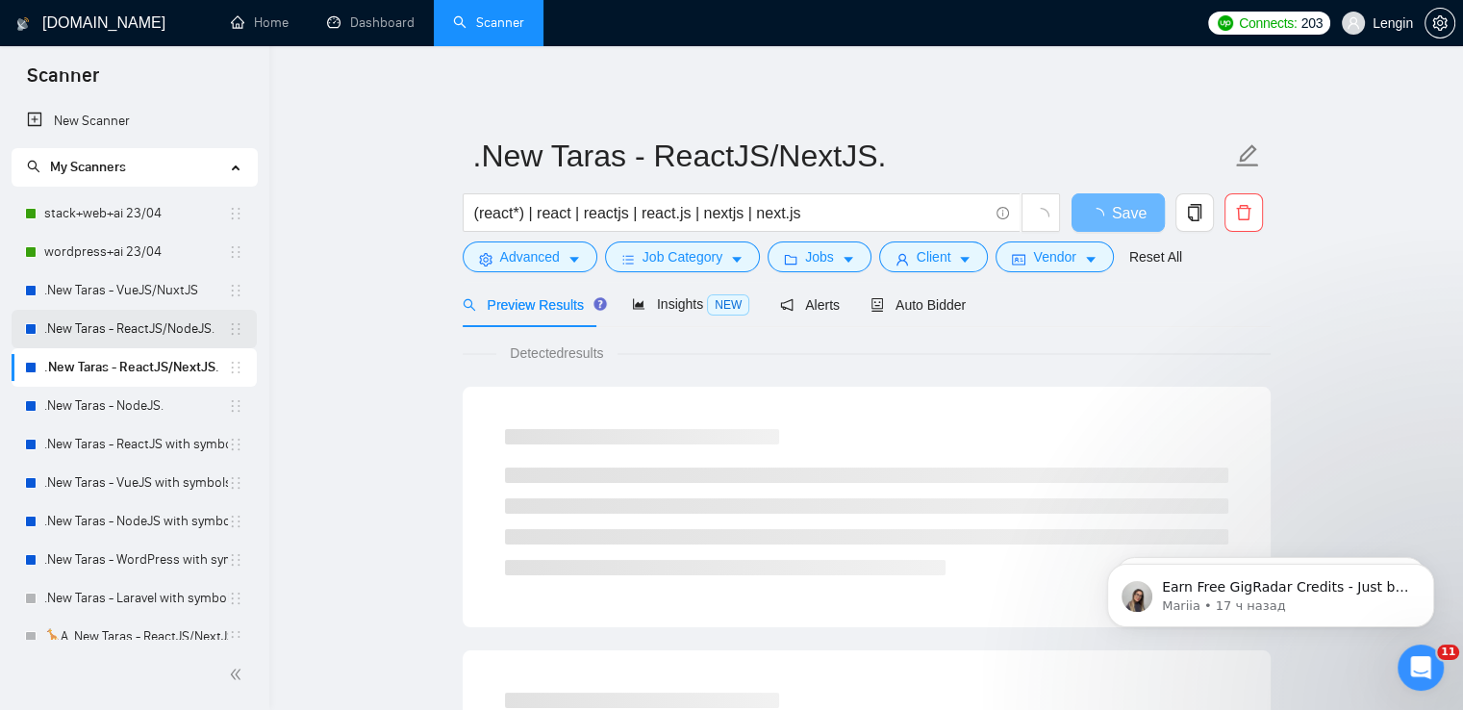
click at [114, 325] on link ".New Taras - ReactJS/NodeJS." at bounding box center [136, 329] width 184 height 38
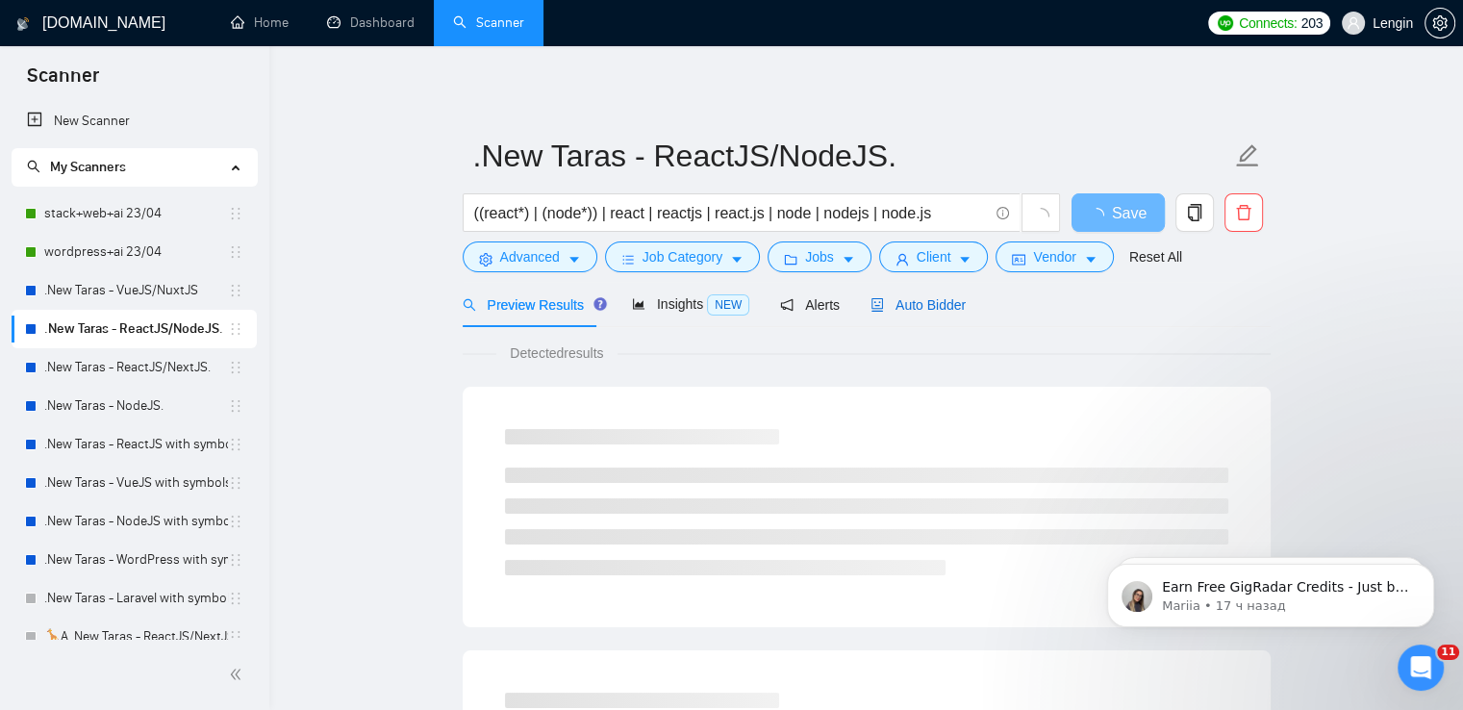
click at [935, 305] on span "Auto Bidder" at bounding box center [918, 304] width 95 height 15
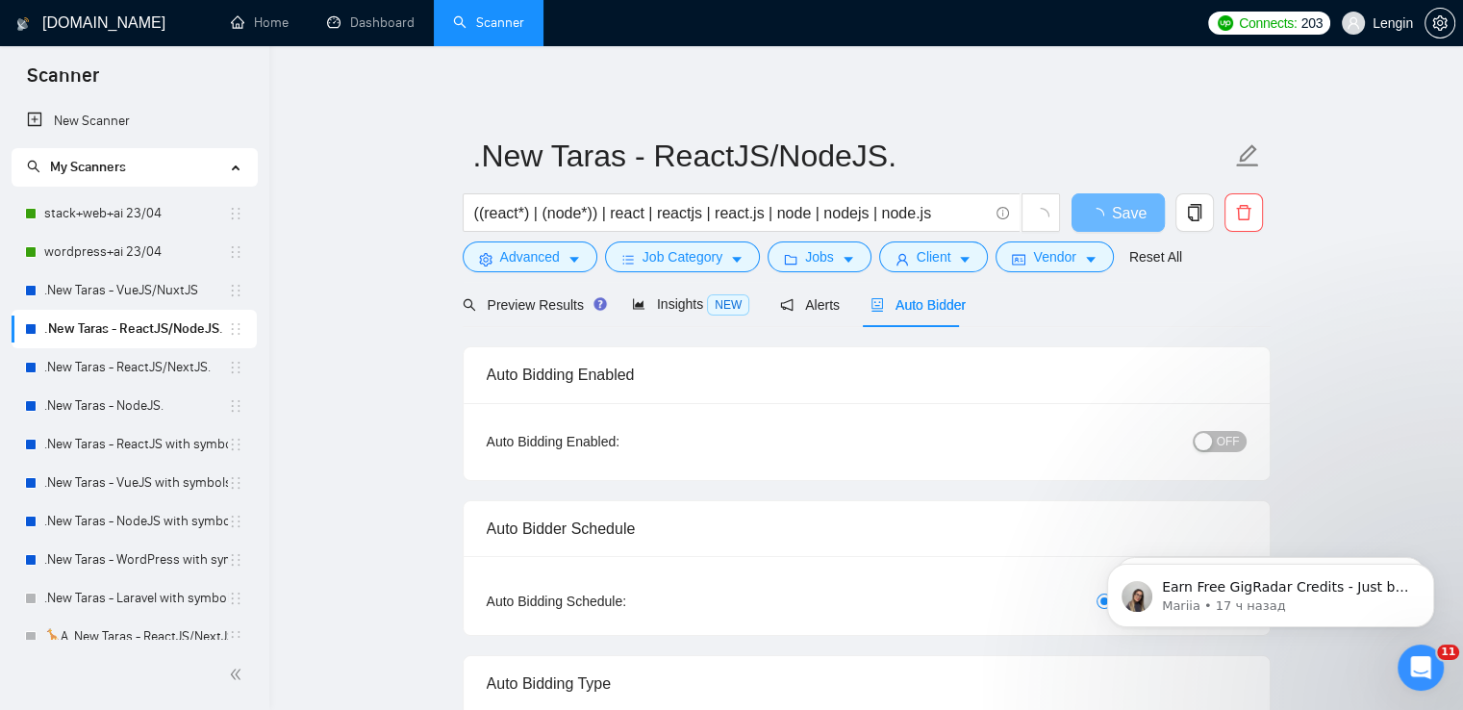
radio input "false"
radio input "true"
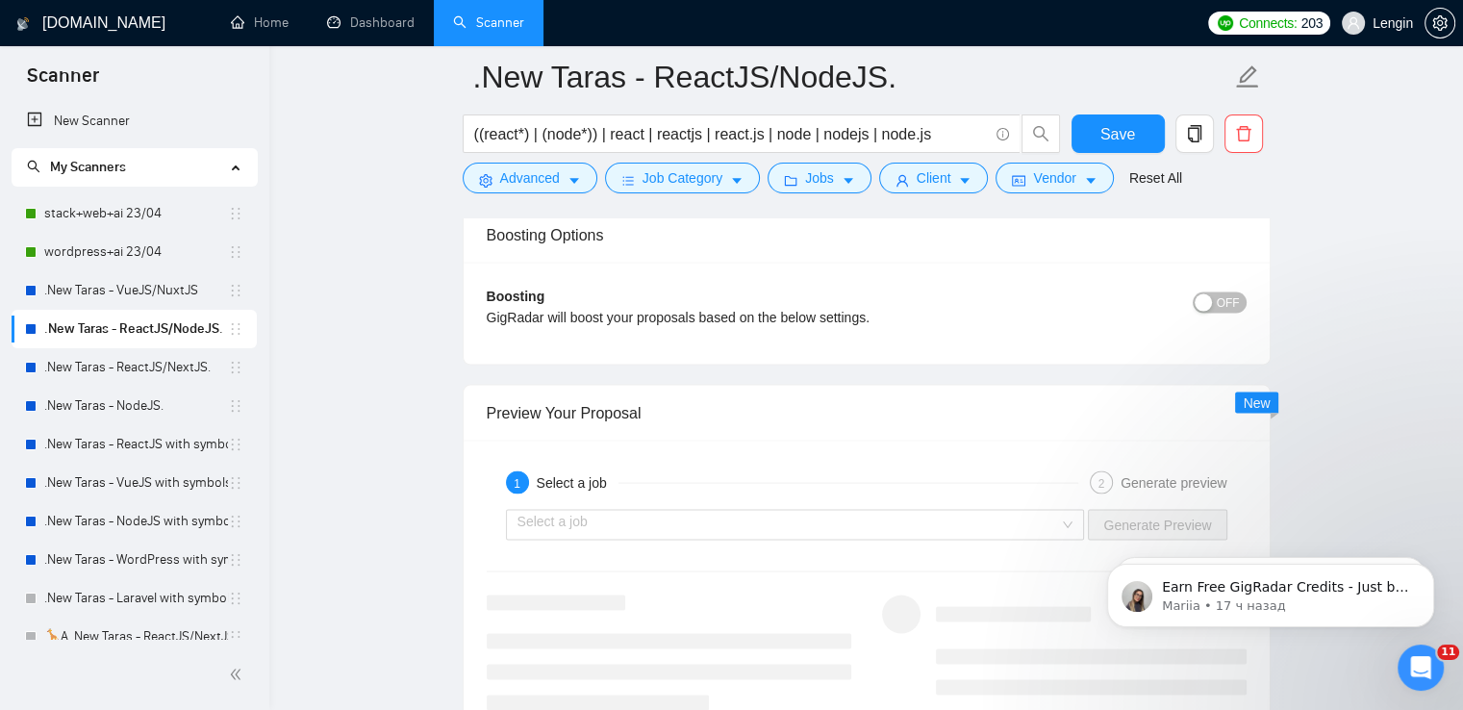
scroll to position [4013, 0]
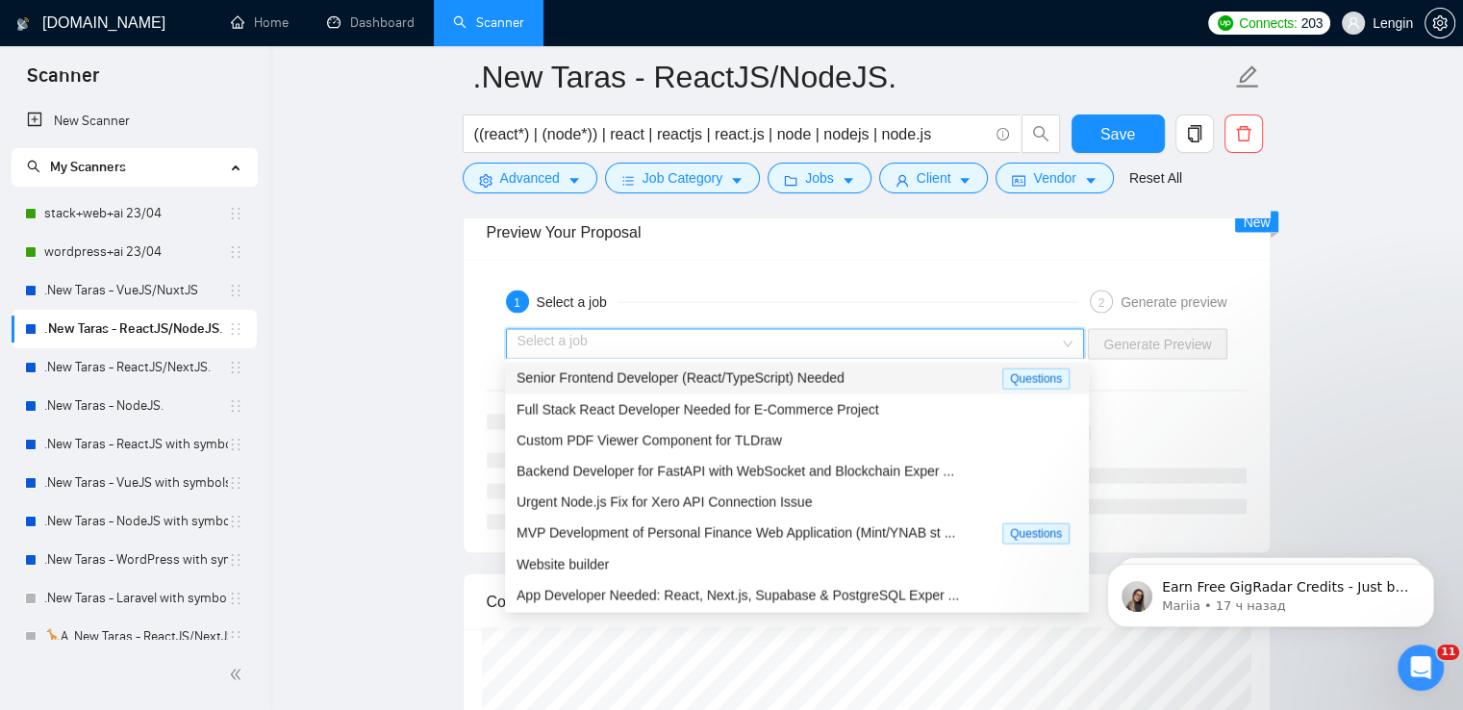
click at [1060, 336] on input "search" at bounding box center [789, 344] width 543 height 29
click at [887, 374] on div "Senior Frontend Developer (React/TypeScript) Needed" at bounding box center [760, 378] width 486 height 22
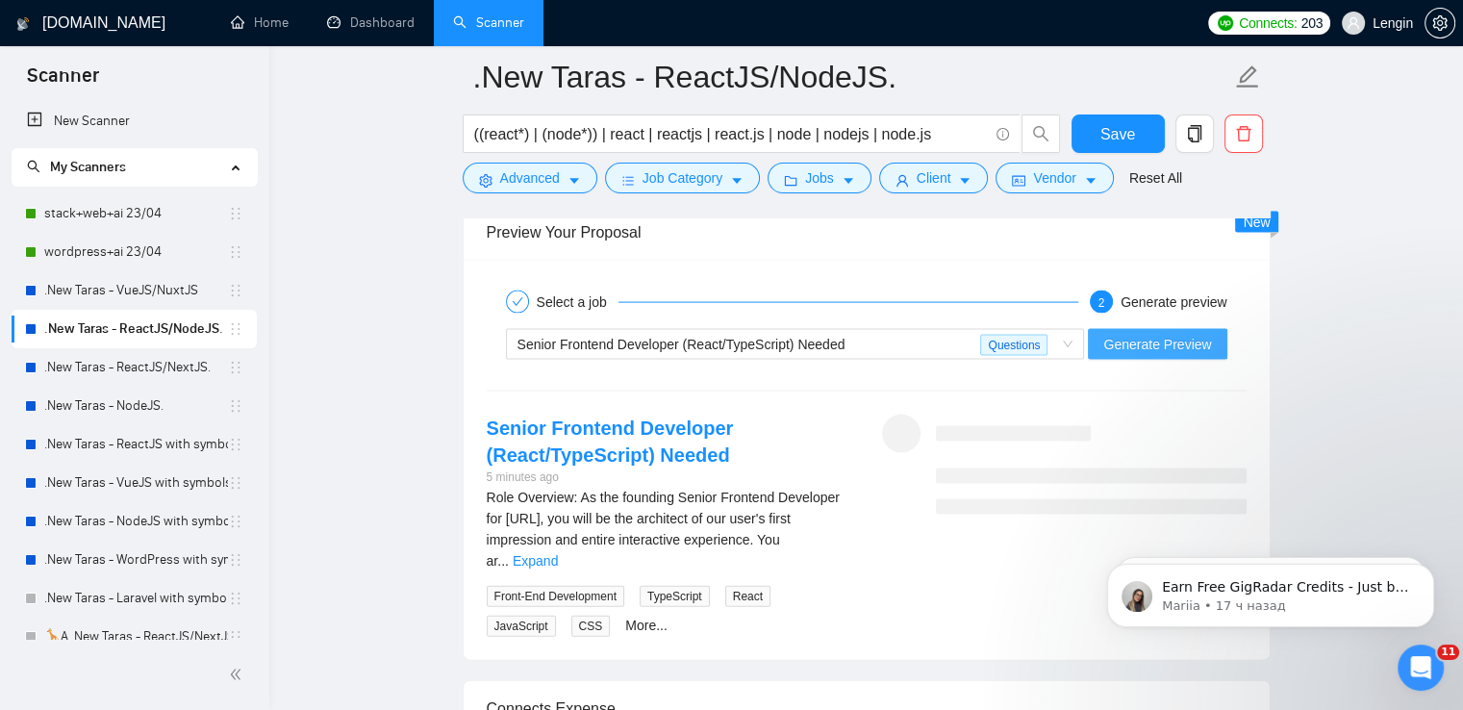
click at [1131, 346] on span "Generate Preview" at bounding box center [1157, 344] width 108 height 21
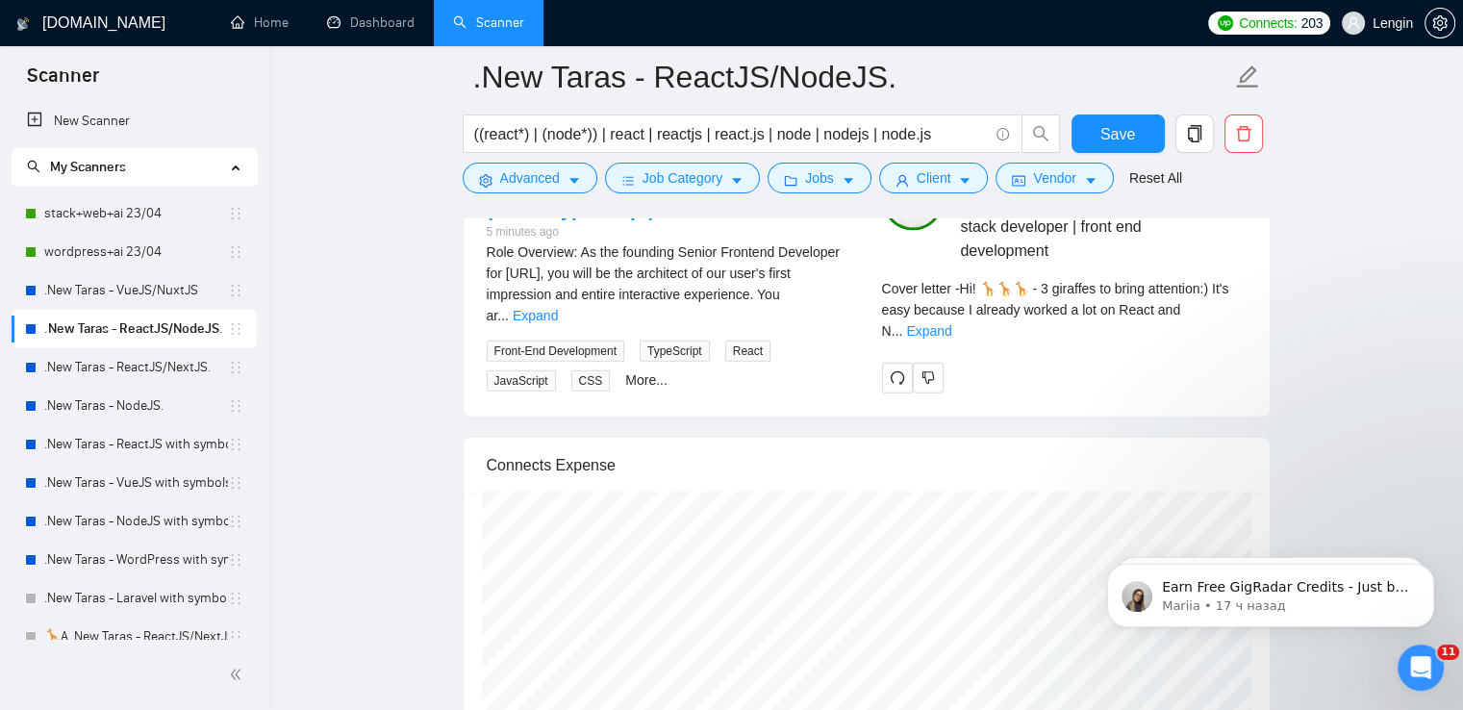
scroll to position [4260, 0]
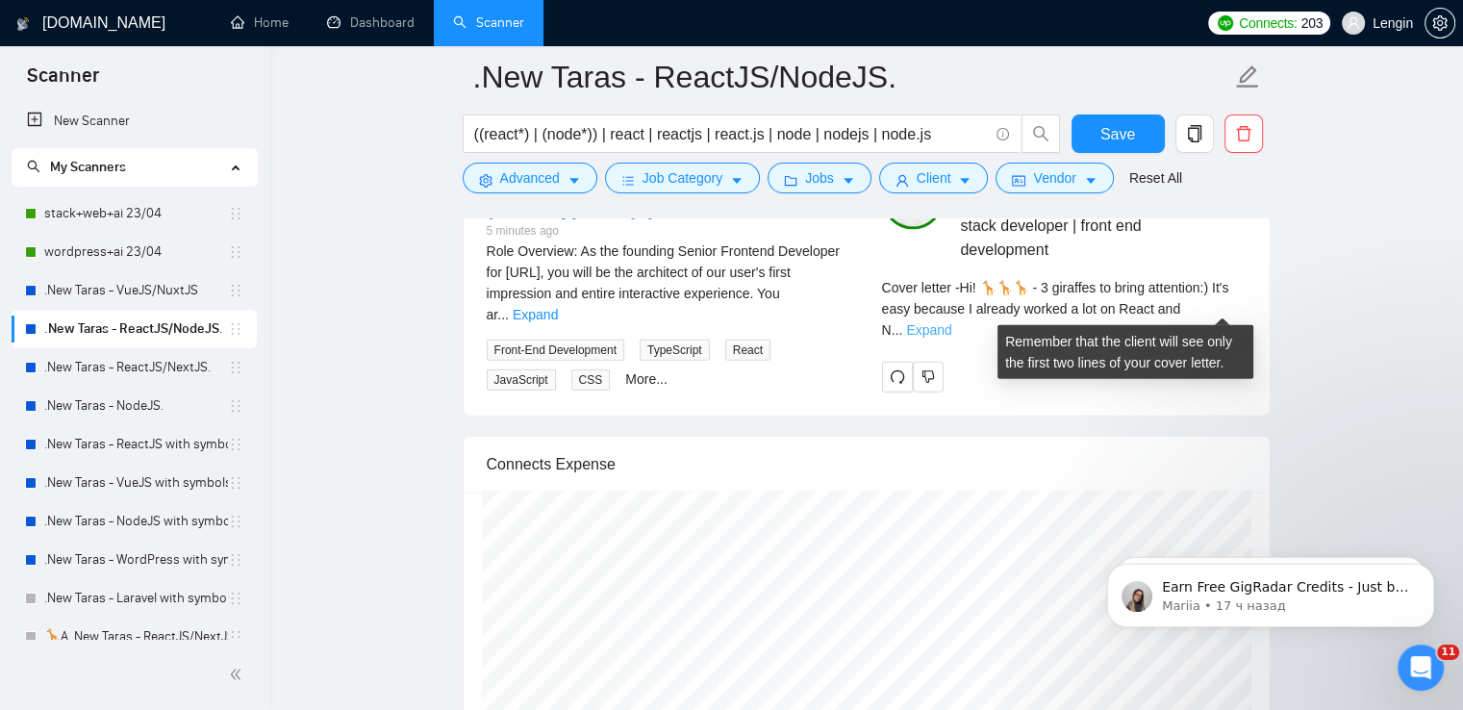
click at [951, 322] on link "Expand" at bounding box center [928, 329] width 45 height 15
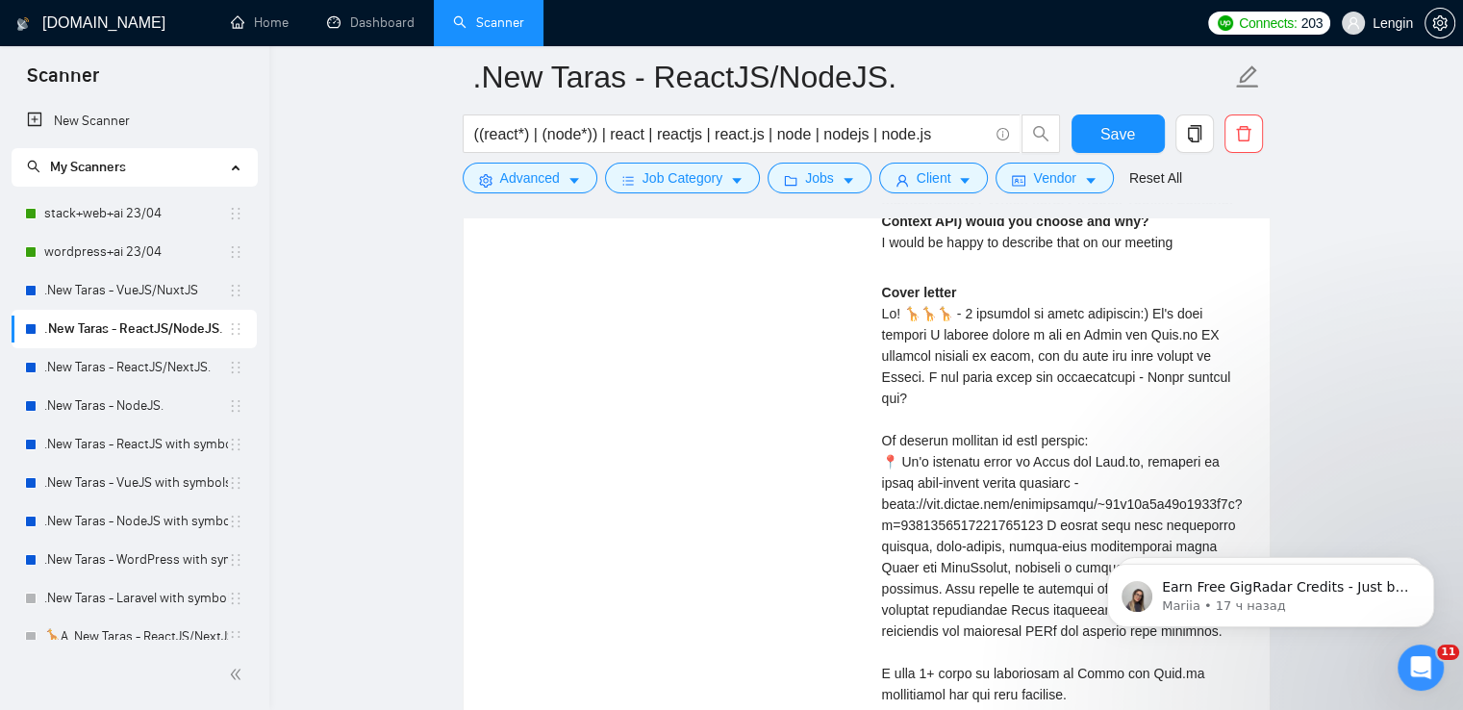
scroll to position [5052, 0]
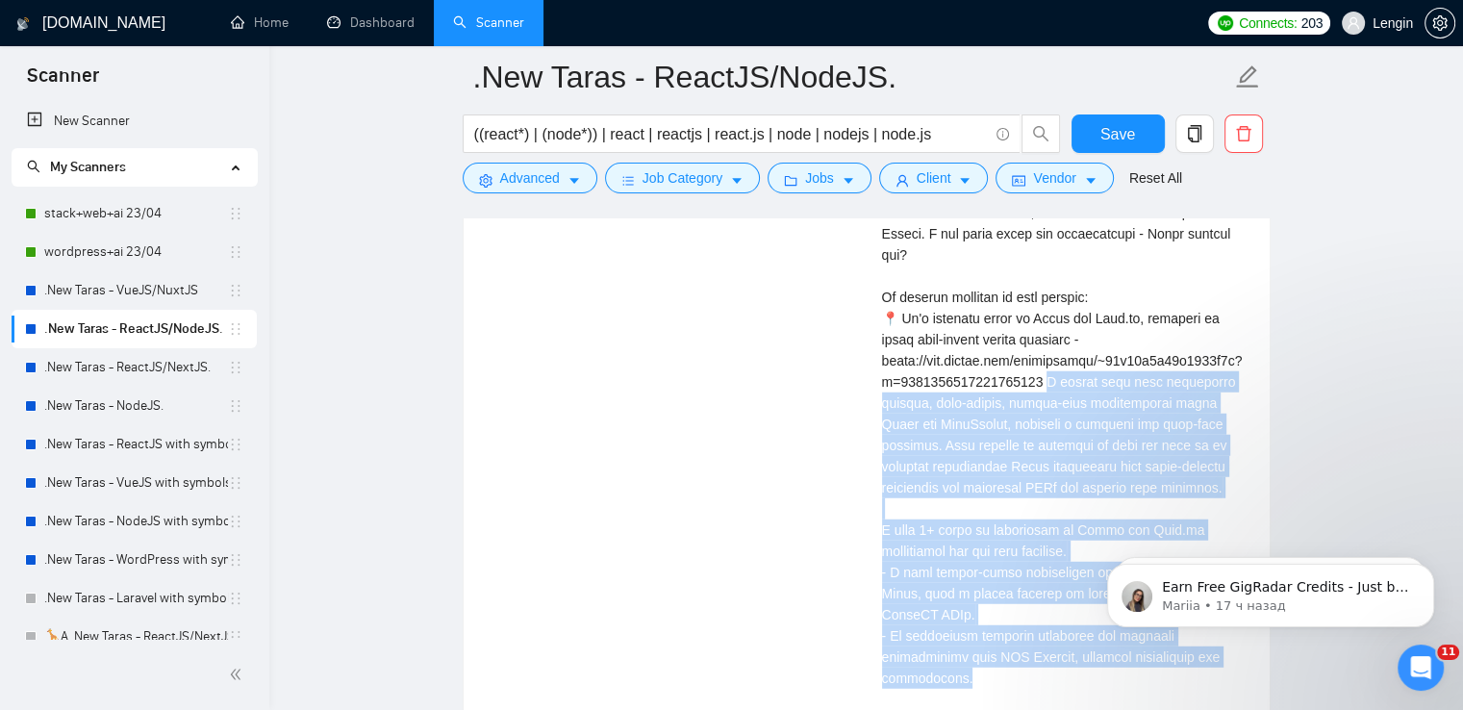
drag, startPoint x: 1046, startPoint y: 355, endPoint x: 961, endPoint y: 636, distance: 293.4
click at [961, 636] on div "Cover letter" at bounding box center [1064, 456] width 365 height 635
copy div "rked here with developing complex, data-driven, single-page applications using …"
click at [182, 374] on link ".New Taras - ReactJS/NextJS." at bounding box center [136, 367] width 184 height 38
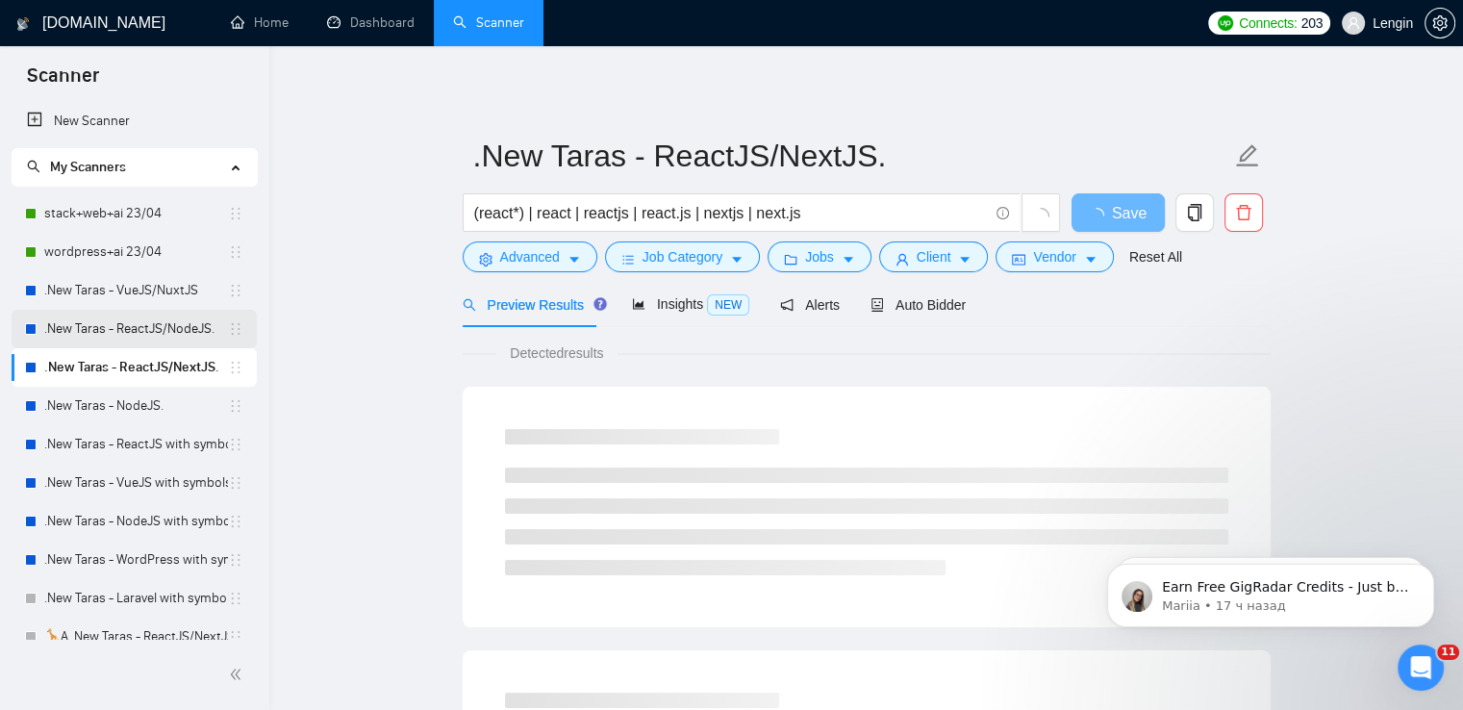
click at [110, 327] on link ".New Taras - ReactJS/NodeJS." at bounding box center [136, 329] width 184 height 38
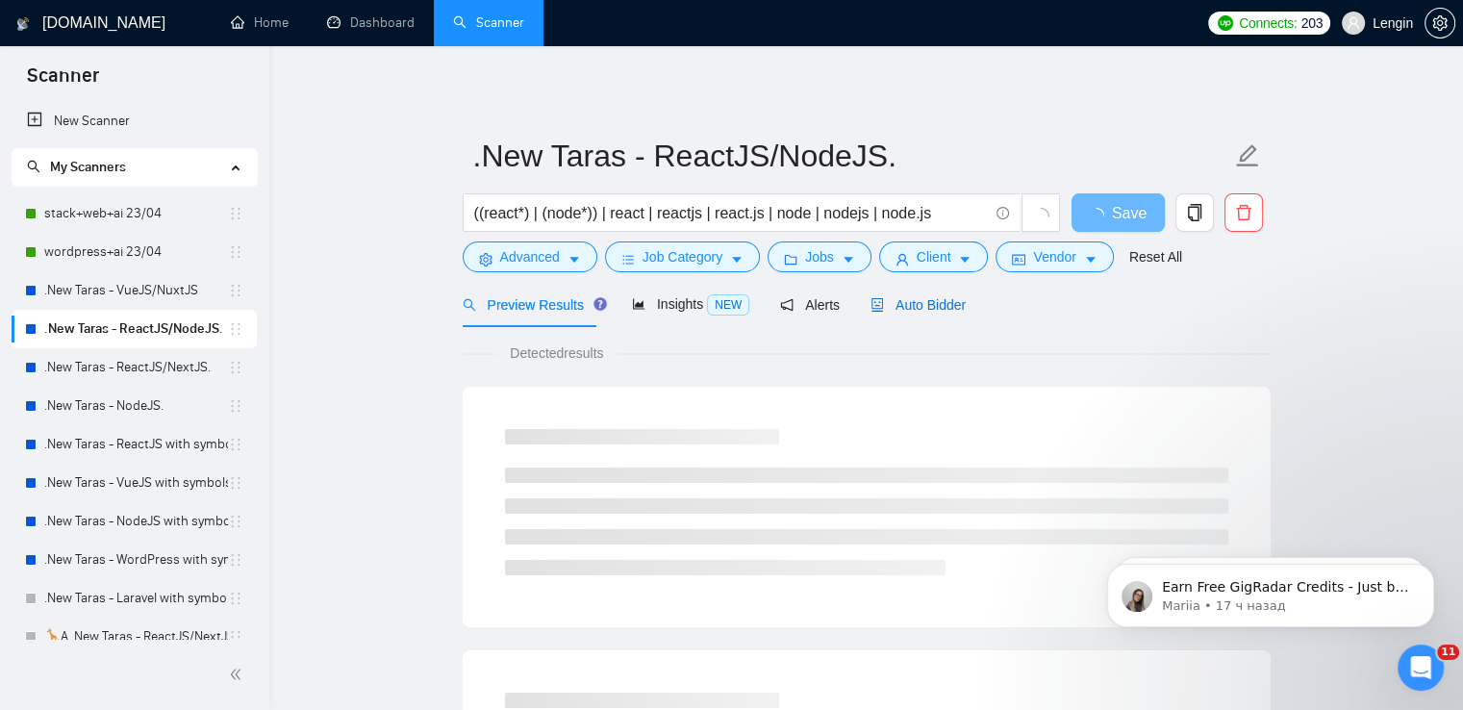
click at [933, 297] on span "Auto Bidder" at bounding box center [918, 304] width 95 height 15
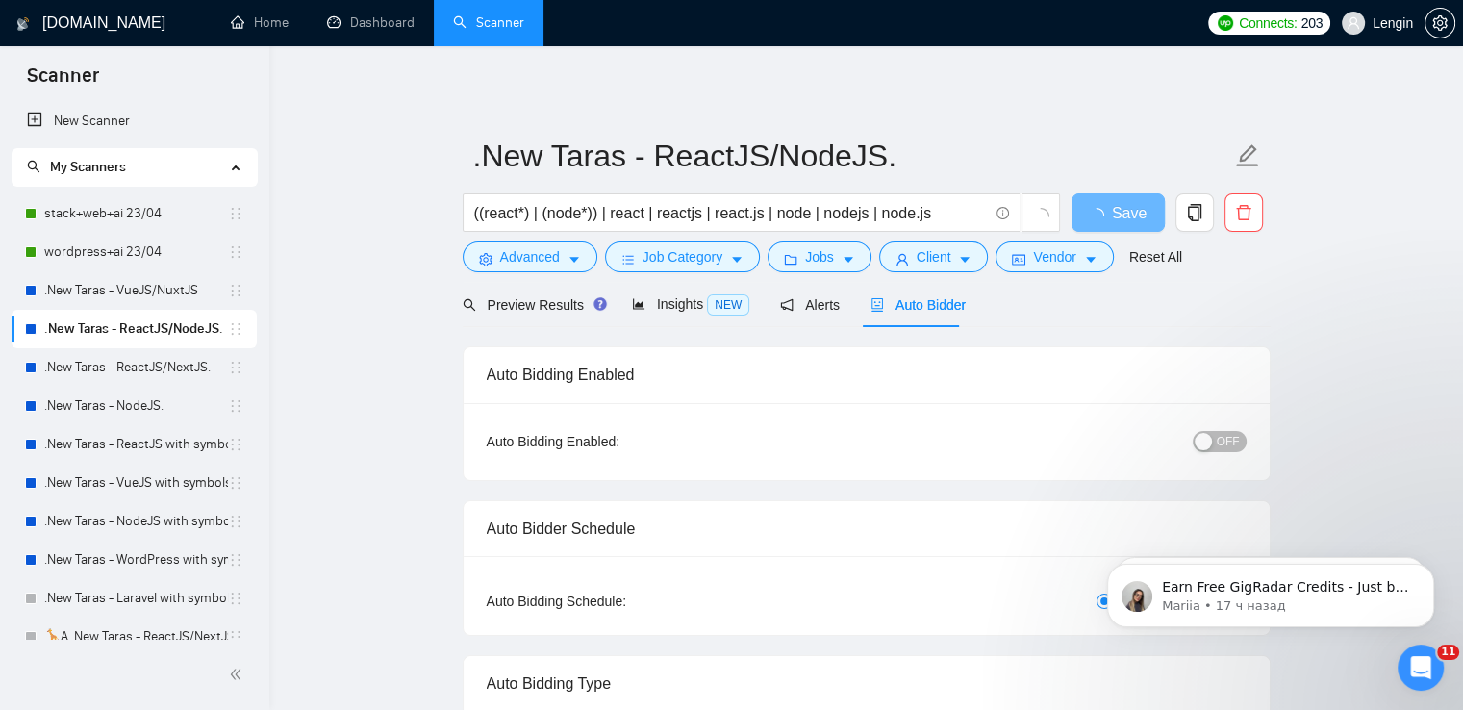
radio input "false"
radio input "true"
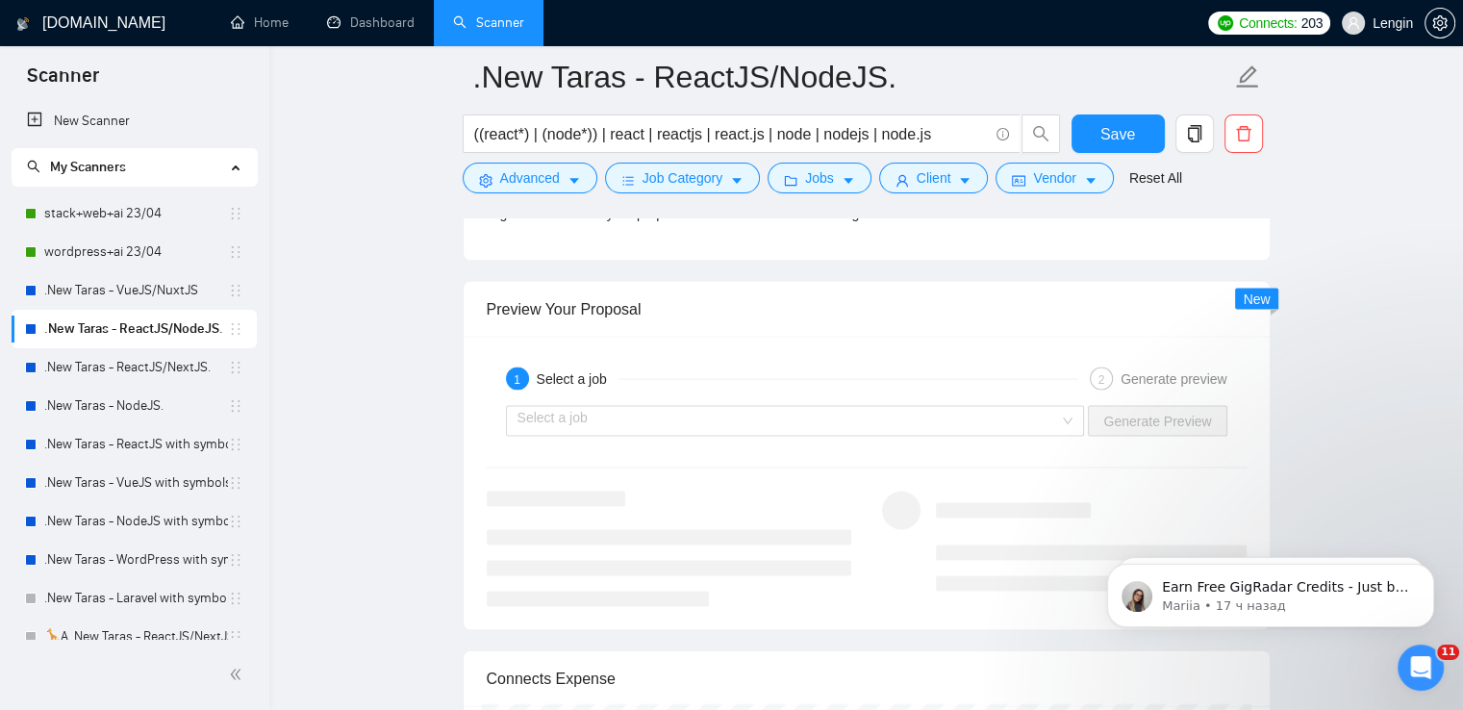
scroll to position [3938, 0]
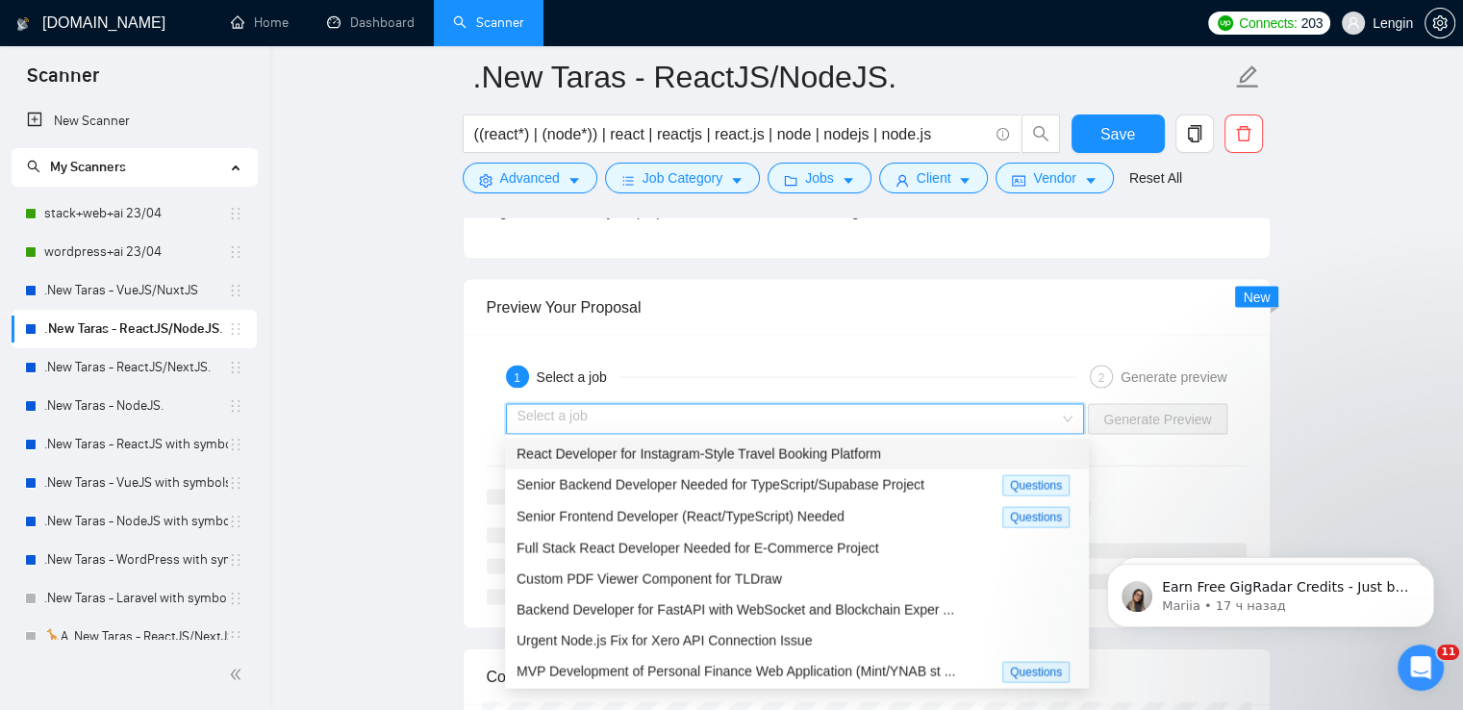
click at [1050, 419] on input "search" at bounding box center [789, 419] width 543 height 29
click at [866, 449] on span "React Developer for Instagram-Style Travel Booking Platform" at bounding box center [699, 453] width 365 height 15
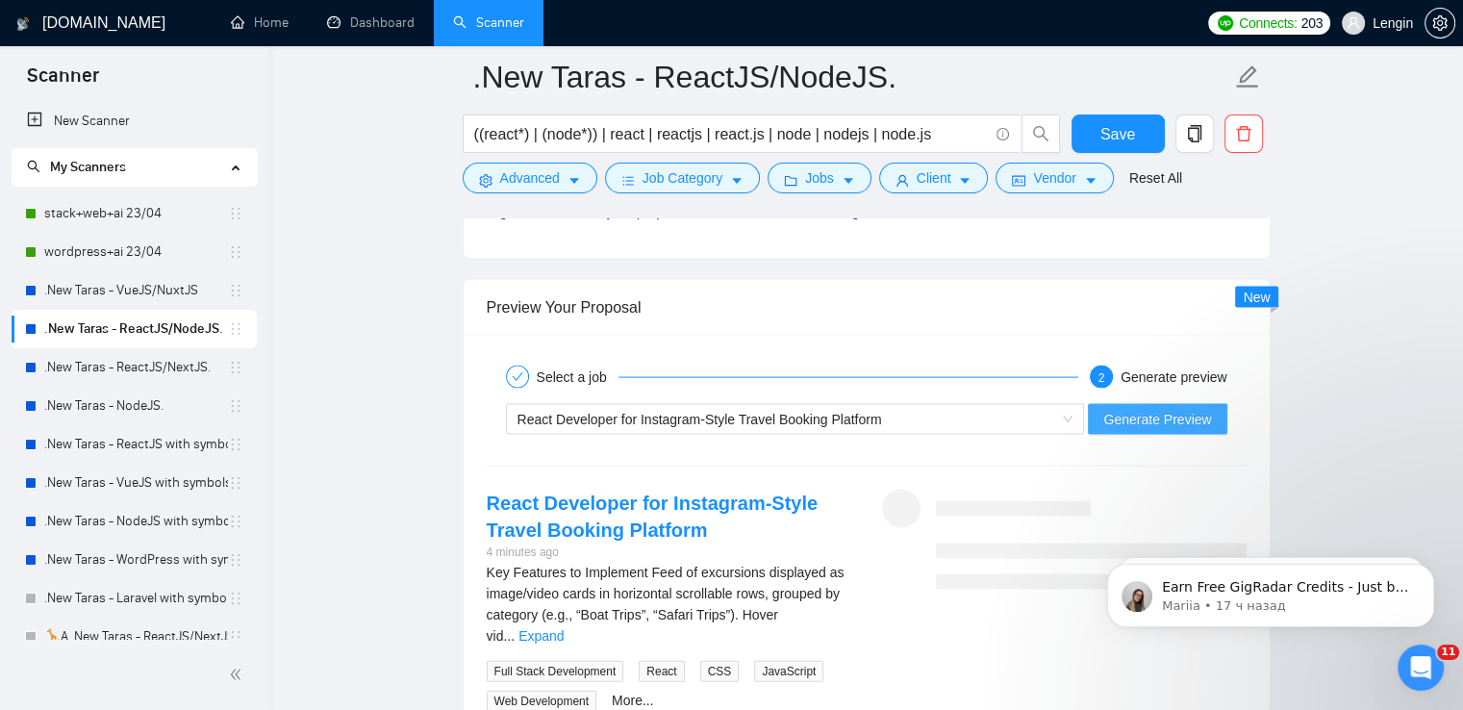
click at [1142, 421] on span "Generate Preview" at bounding box center [1157, 419] width 108 height 21
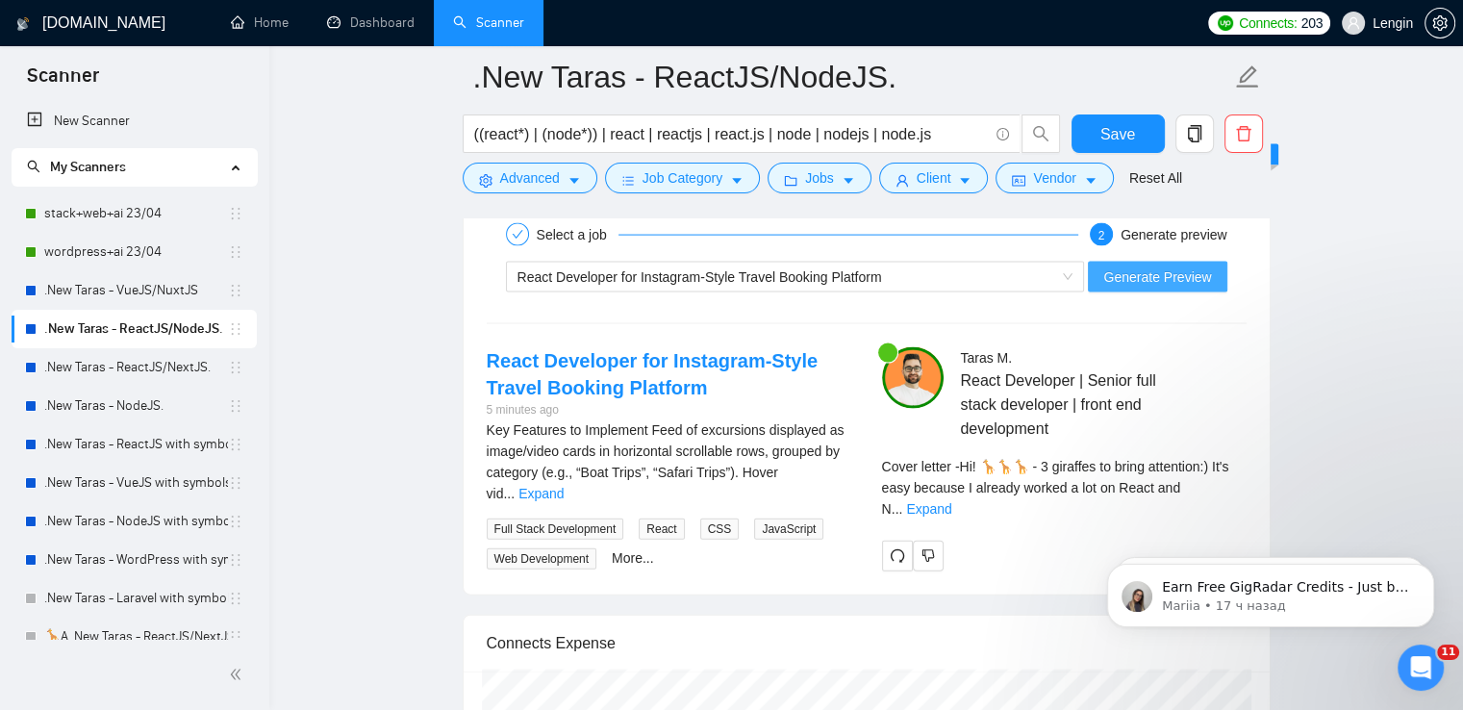
scroll to position [4194, 0]
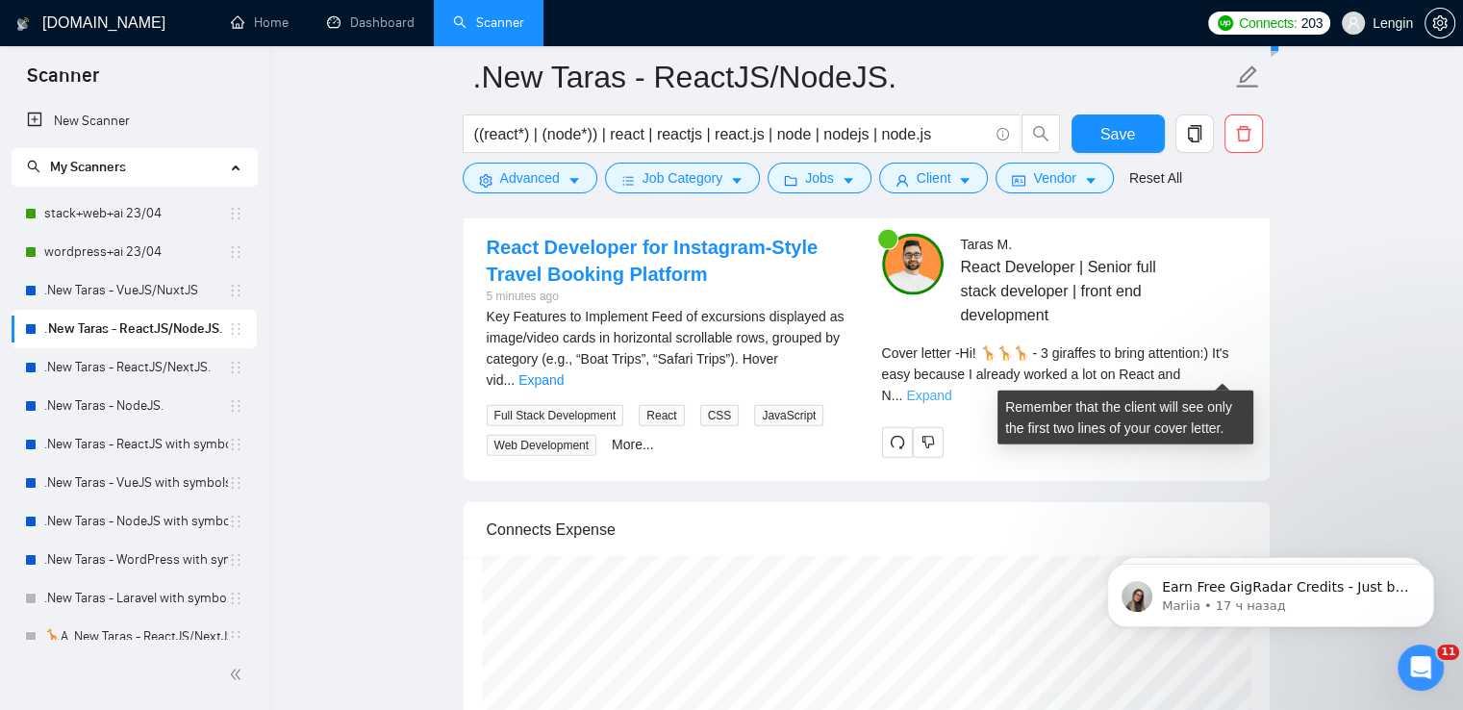
click at [951, 388] on link "Expand" at bounding box center [928, 395] width 45 height 15
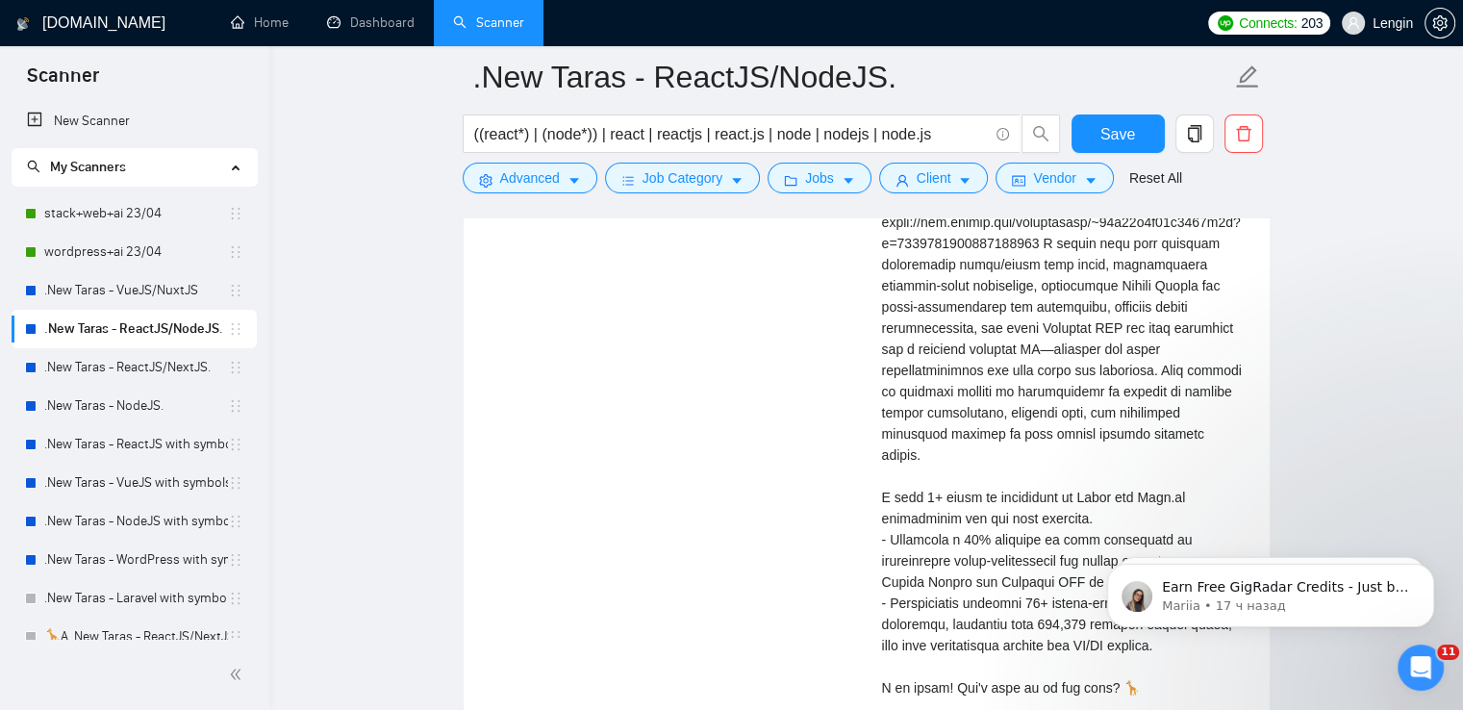
scroll to position [4494, 0]
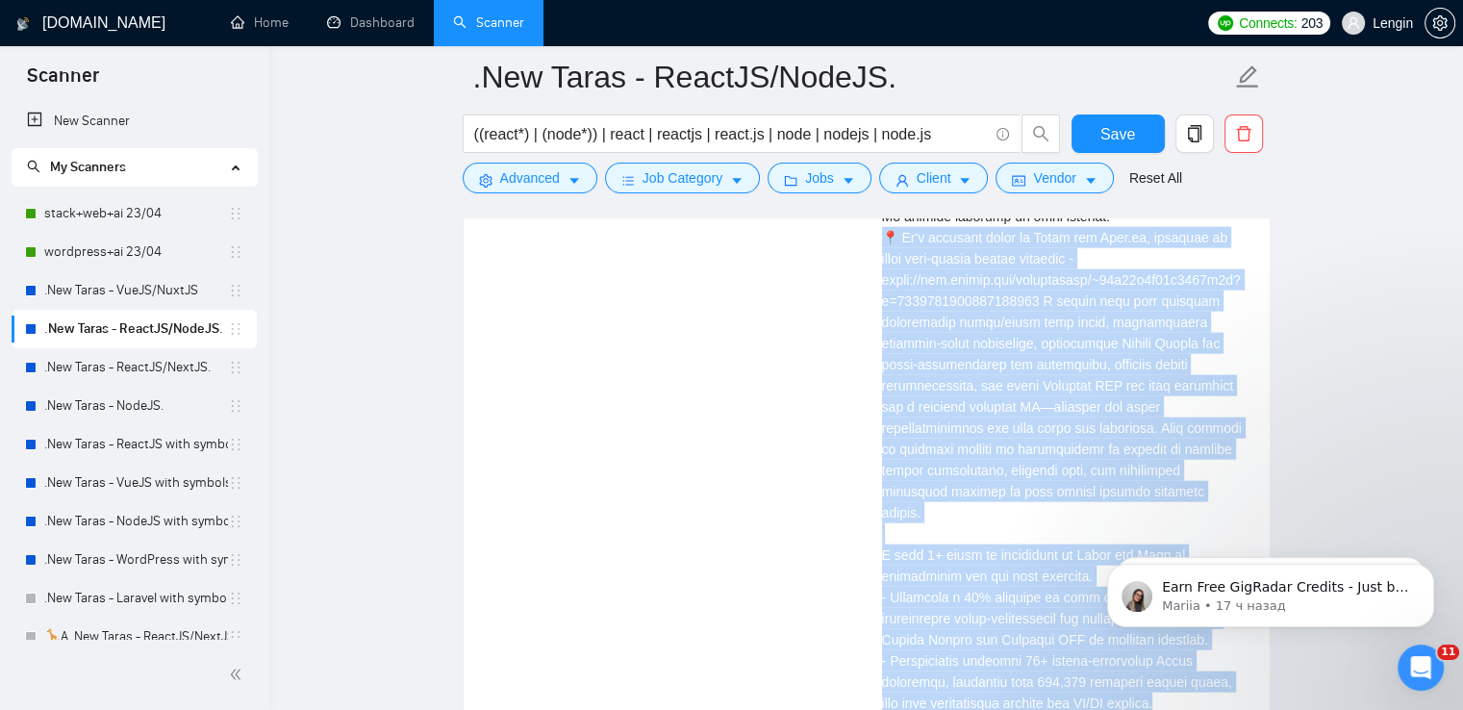
drag, startPoint x: 875, startPoint y: 233, endPoint x: 1164, endPoint y: 670, distance: 523.5
click at [1164, 670] on div "[PERSON_NAME] React Developer | Senior full stack developer | front end develop…" at bounding box center [1064, 392] width 395 height 917
copy div "l'i dolorsit ametc ad Elits doe Temp.in, utlabore et dolor magn-aliqua enimad m…"
click at [173, 371] on link ".New Taras - ReactJS/NextJS." at bounding box center [136, 367] width 184 height 38
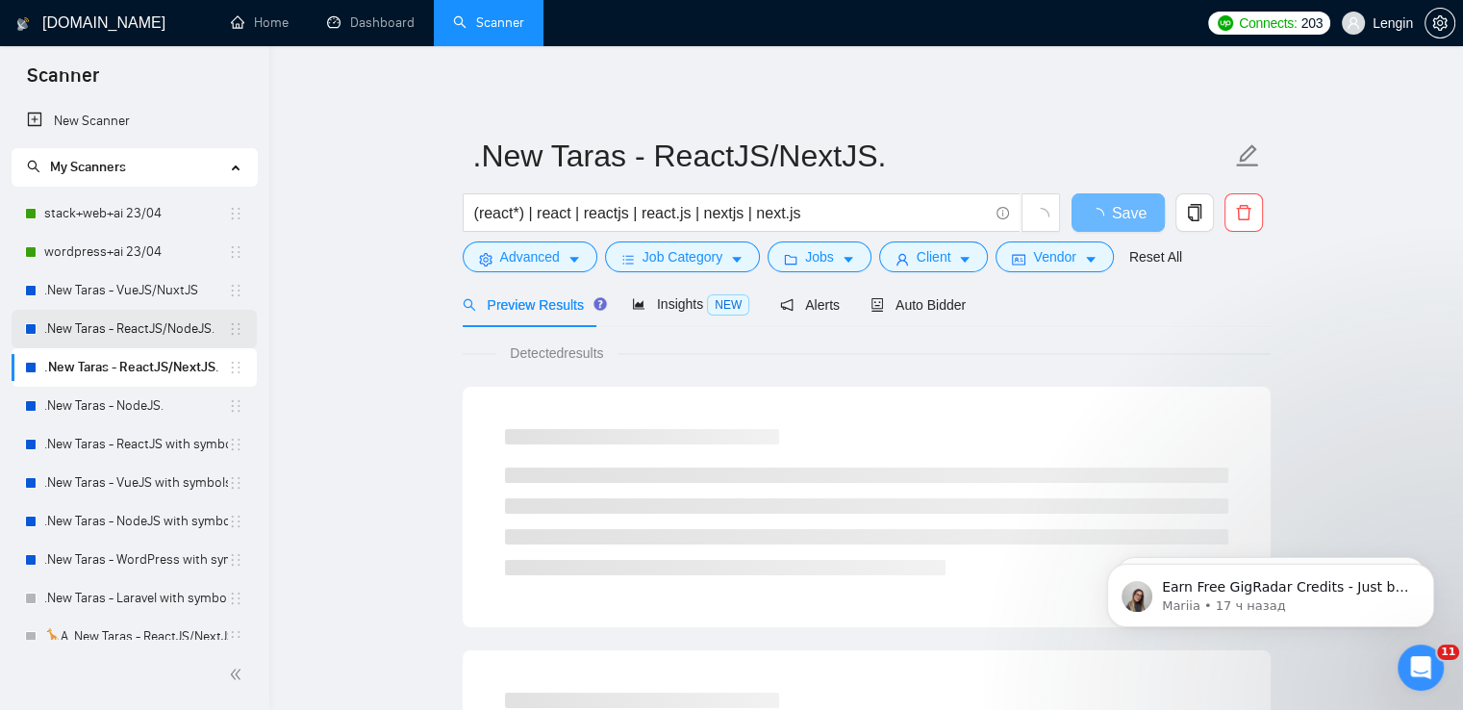
click at [133, 331] on link ".New Taras - ReactJS/NodeJS." at bounding box center [136, 329] width 184 height 38
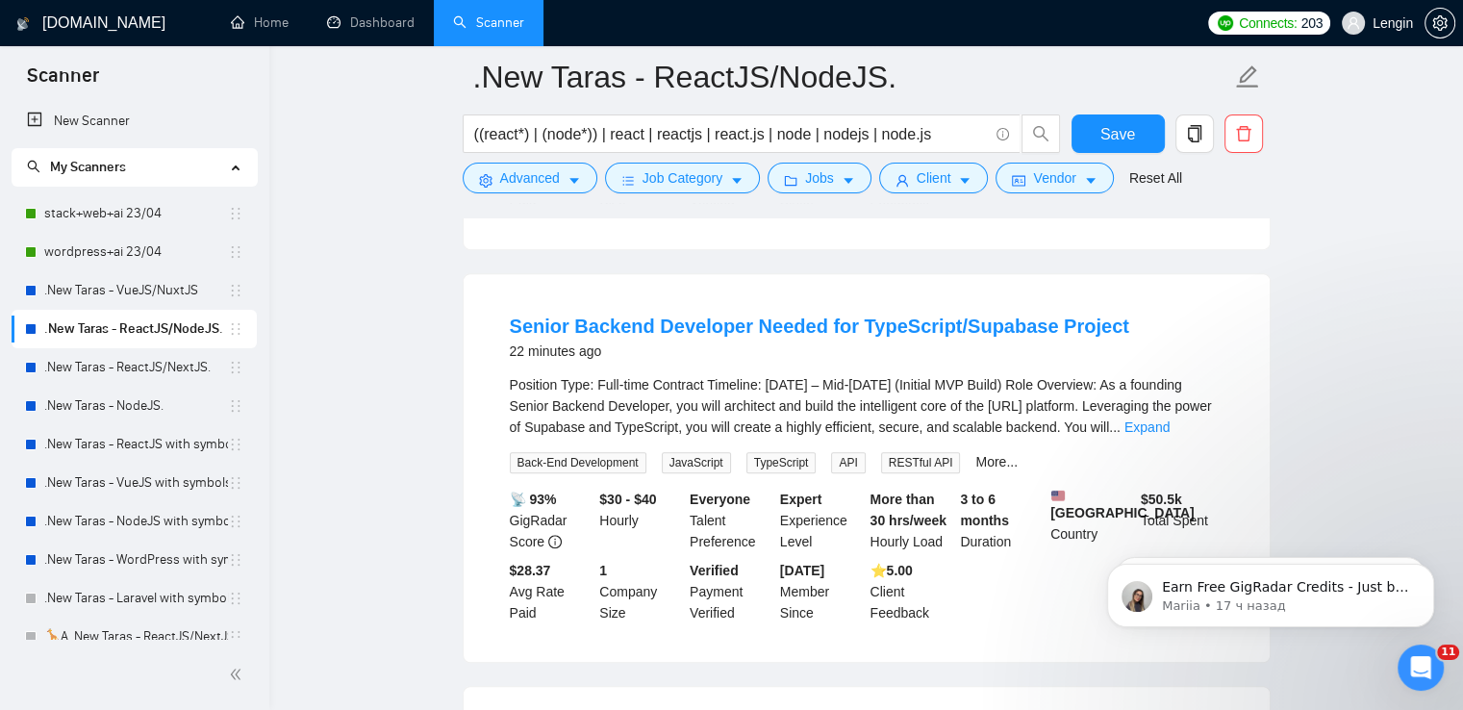
scroll to position [997, 0]
click at [1170, 419] on link "Expand" at bounding box center [1147, 426] width 45 height 15
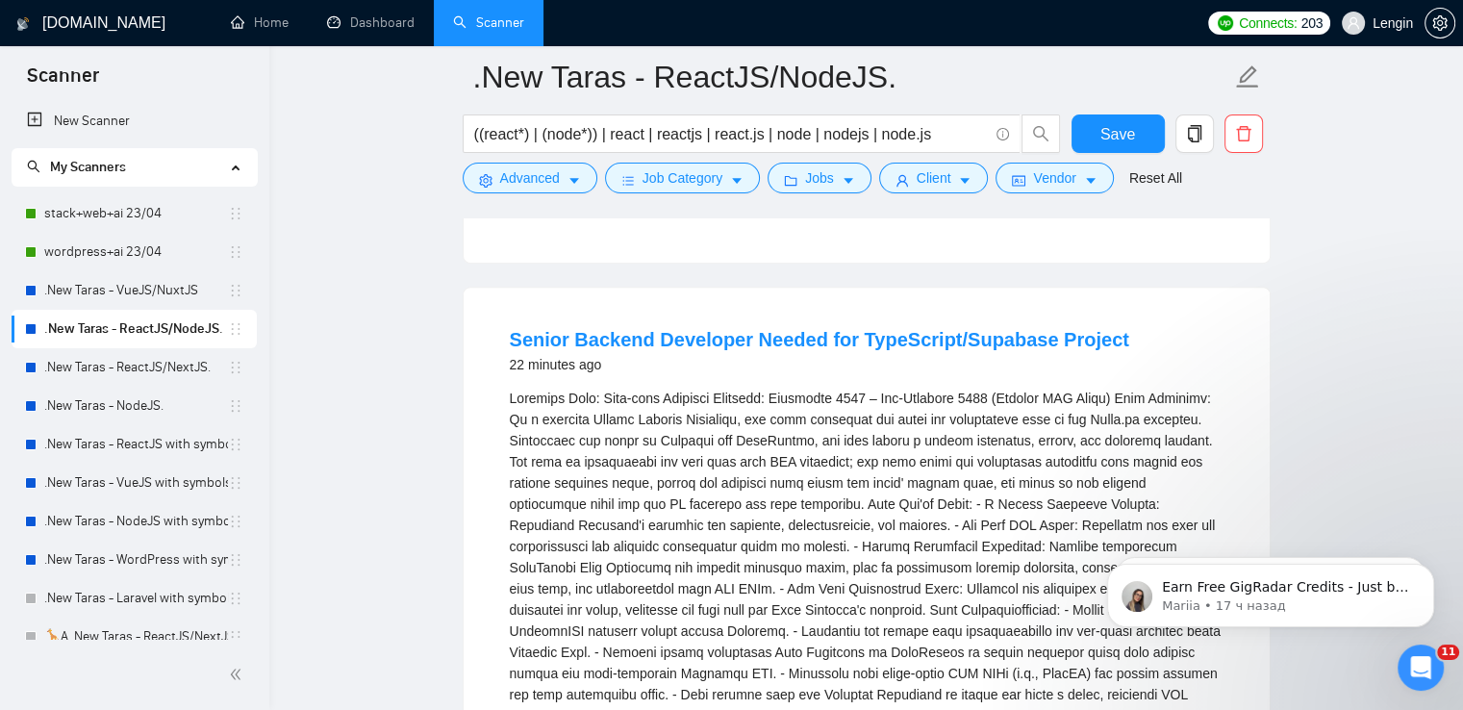
scroll to position [1050, 0]
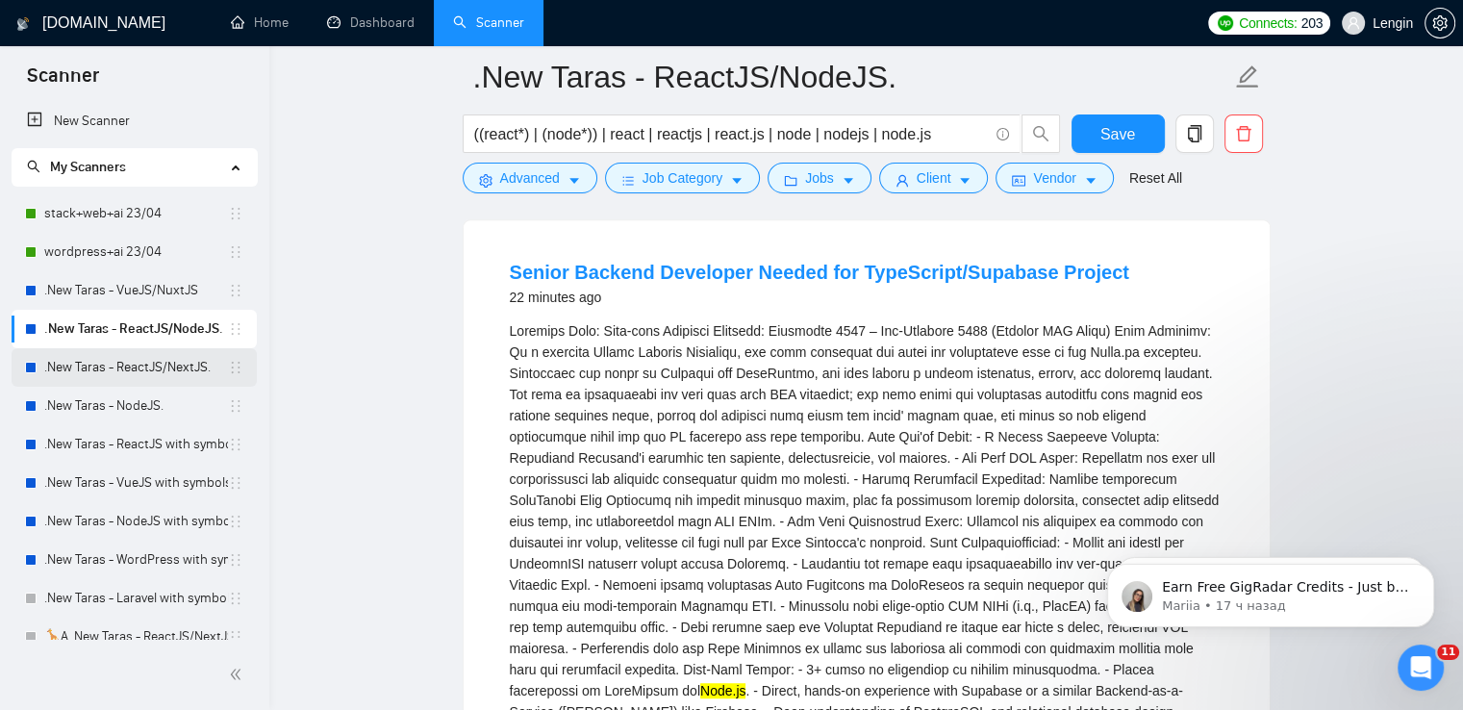
click at [191, 366] on link ".New Taras - ReactJS/NextJS." at bounding box center [136, 367] width 184 height 38
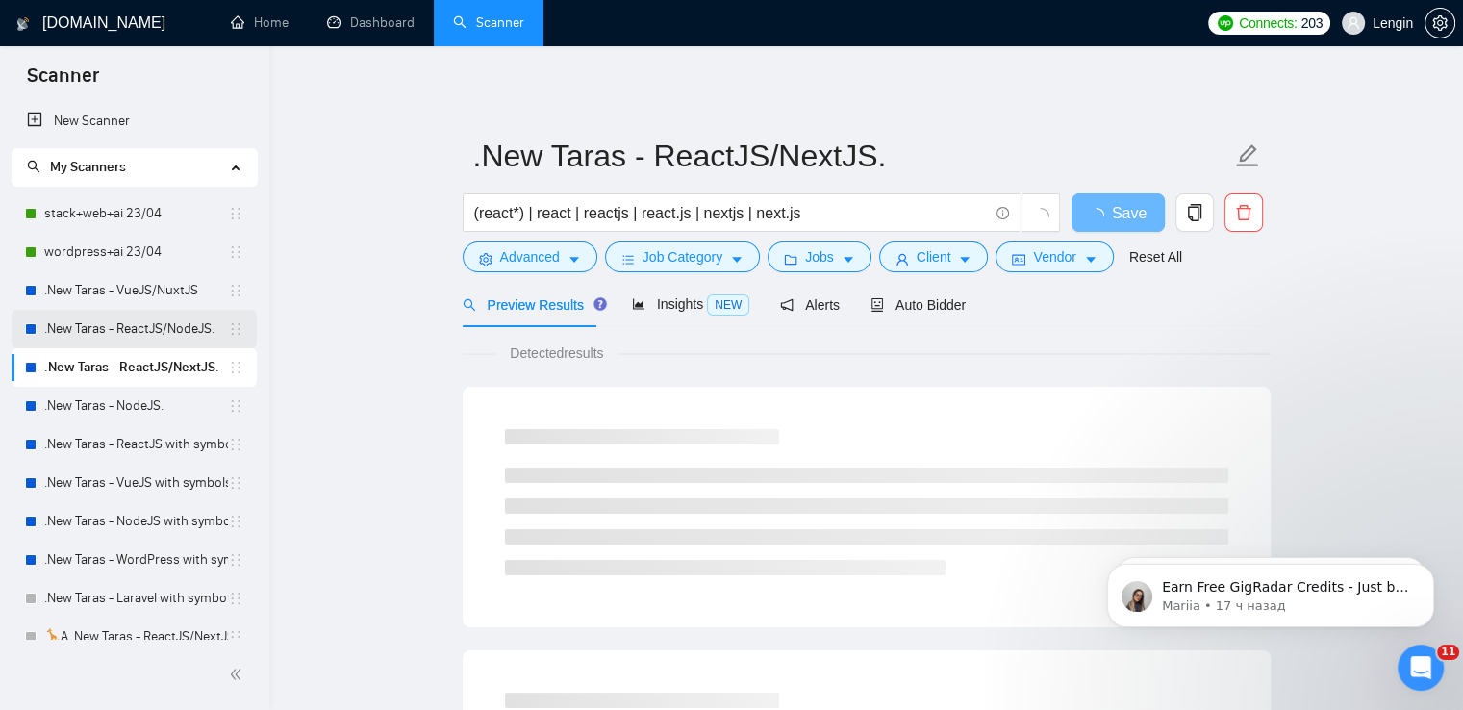
click at [152, 323] on link ".New Taras - ReactJS/NodeJS." at bounding box center [136, 329] width 184 height 38
